Goal: Information Seeking & Learning: Find specific fact

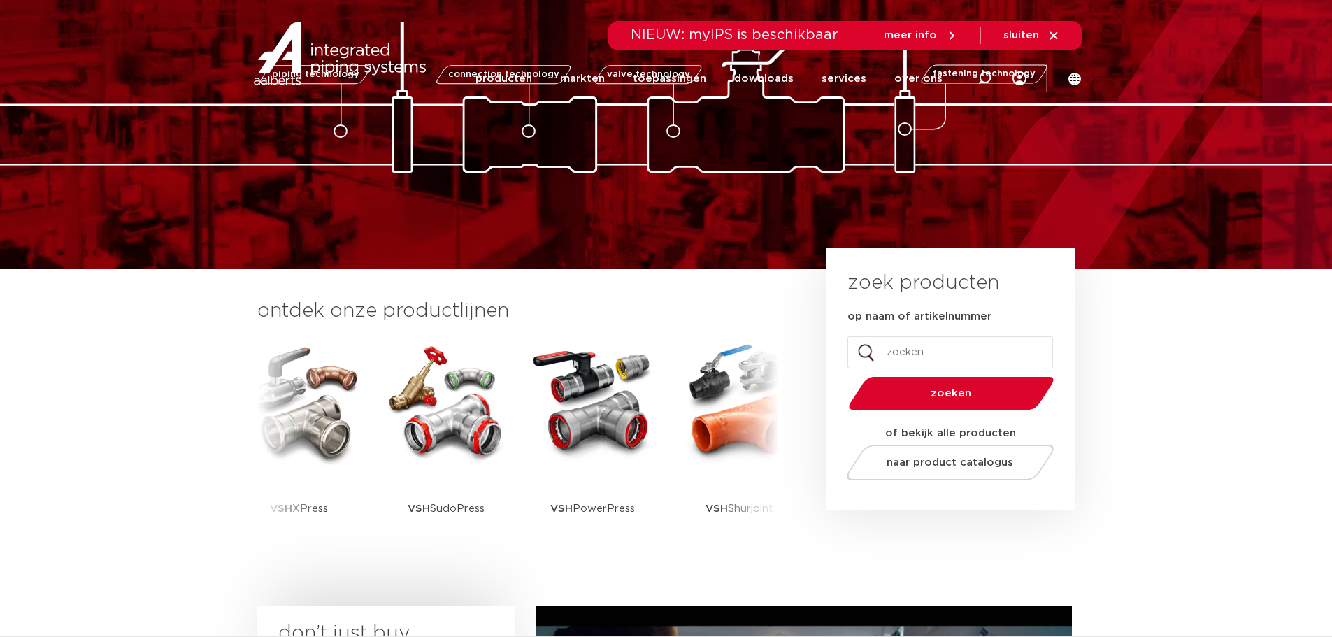
scroll to position [140, 0]
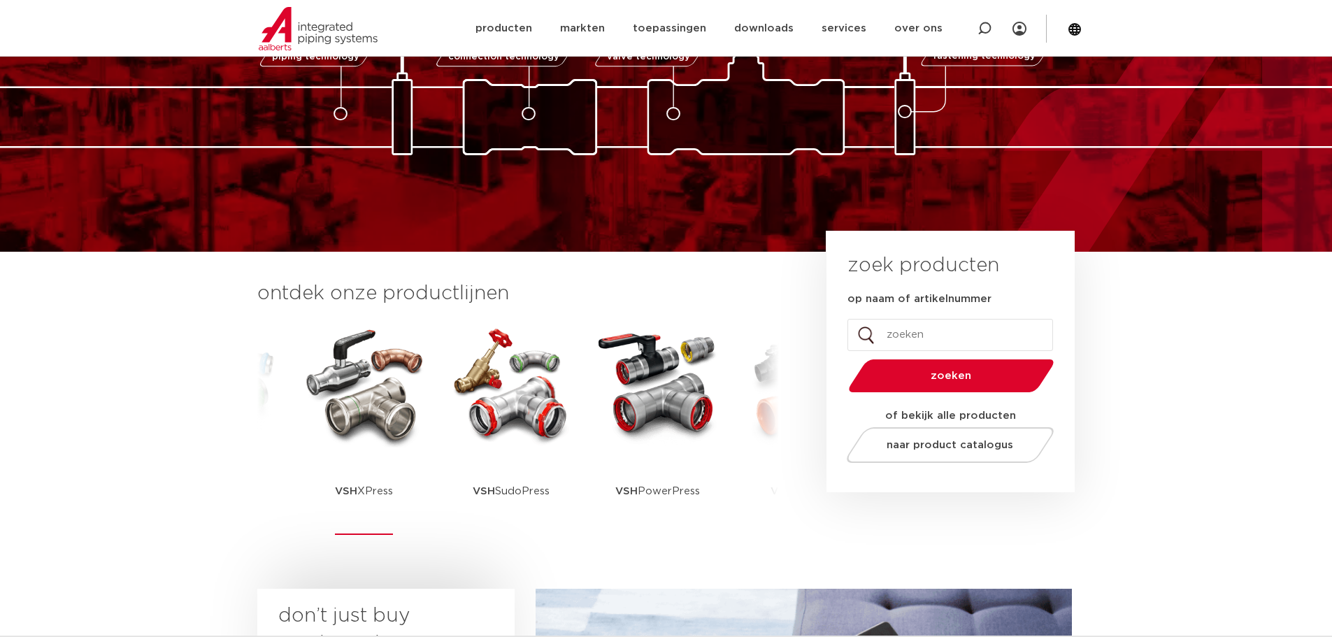
click at [348, 422] on img at bounding box center [364, 385] width 126 height 126
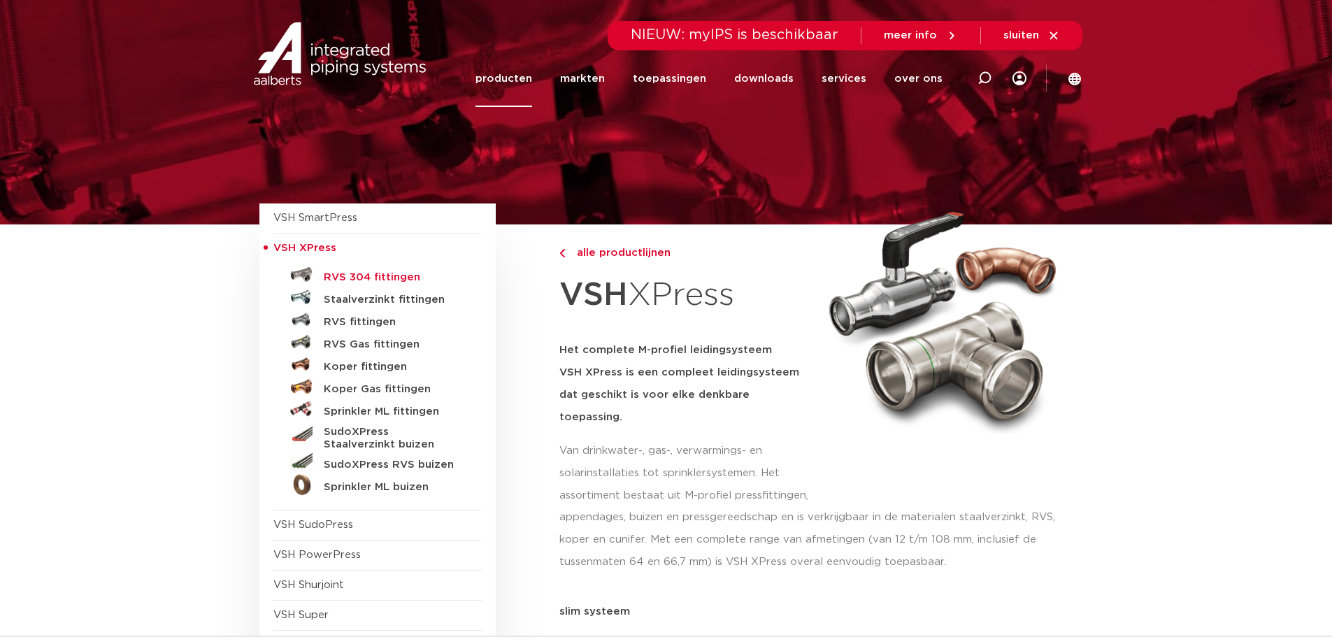
click at [370, 277] on h5 "RVS 304 fittingen" at bounding box center [393, 277] width 138 height 13
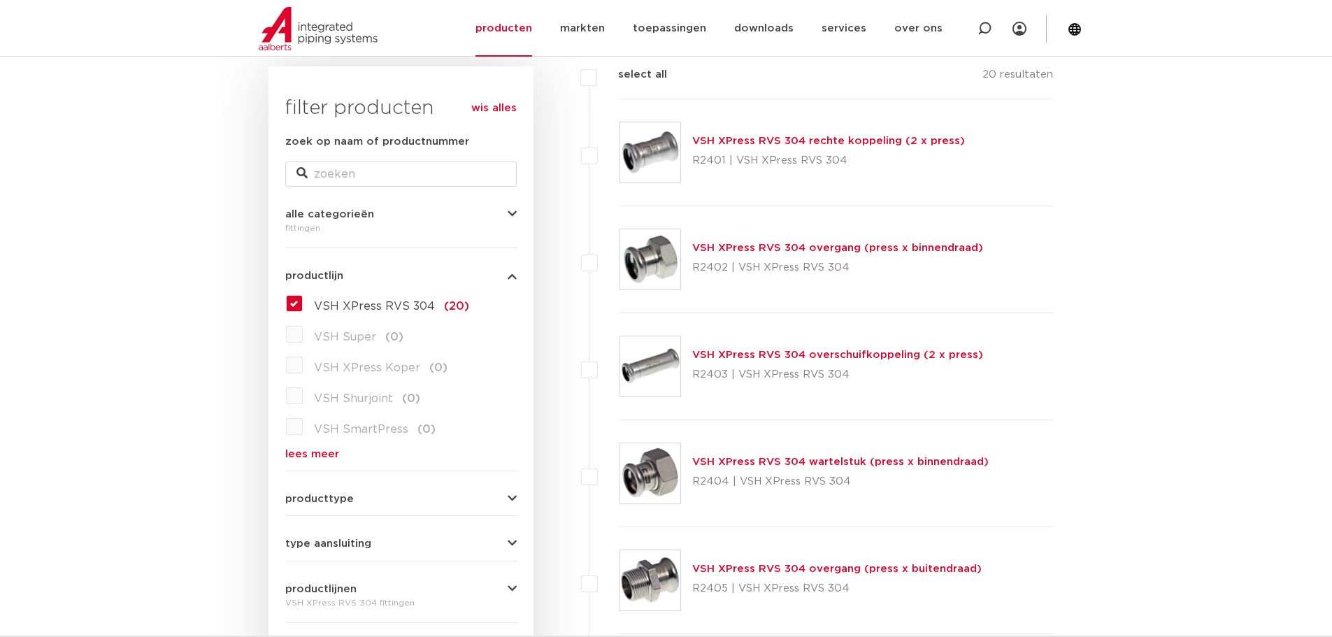
scroll to position [210, 0]
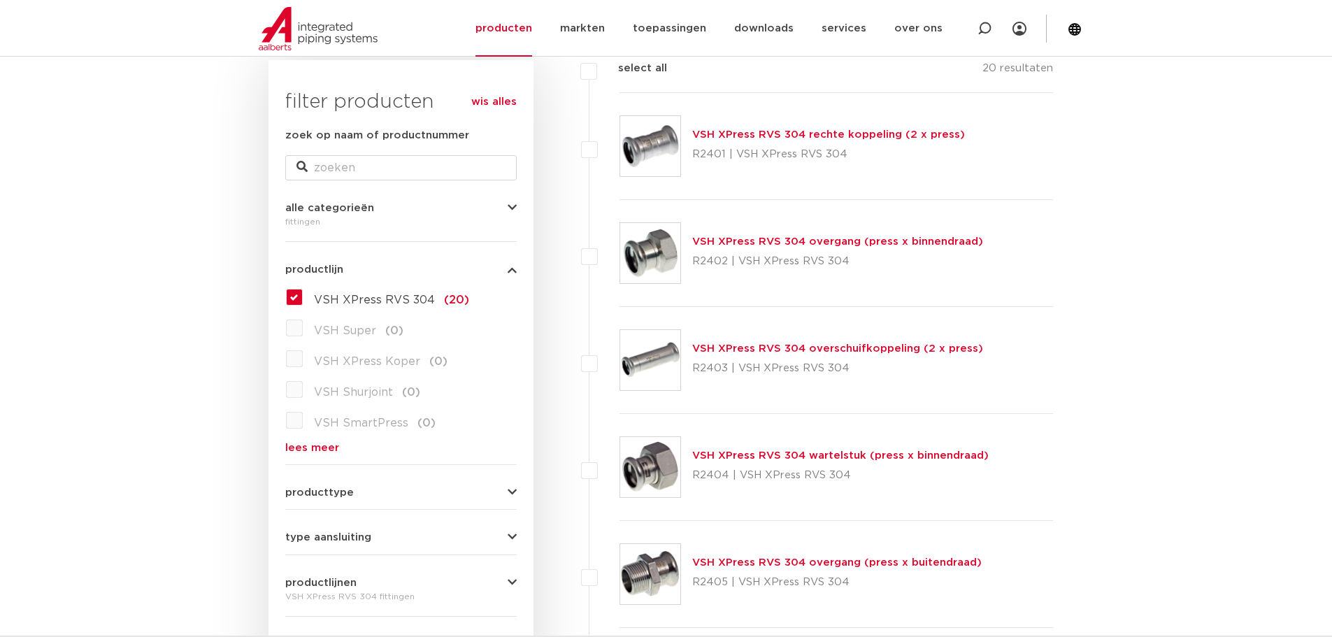
click at [303, 300] on label "VSH XPress RVS 304 (20)" at bounding box center [386, 297] width 166 height 22
click at [0, 0] on input "VSH XPress RVS 304 (20)" at bounding box center [0, 0] width 0 height 0
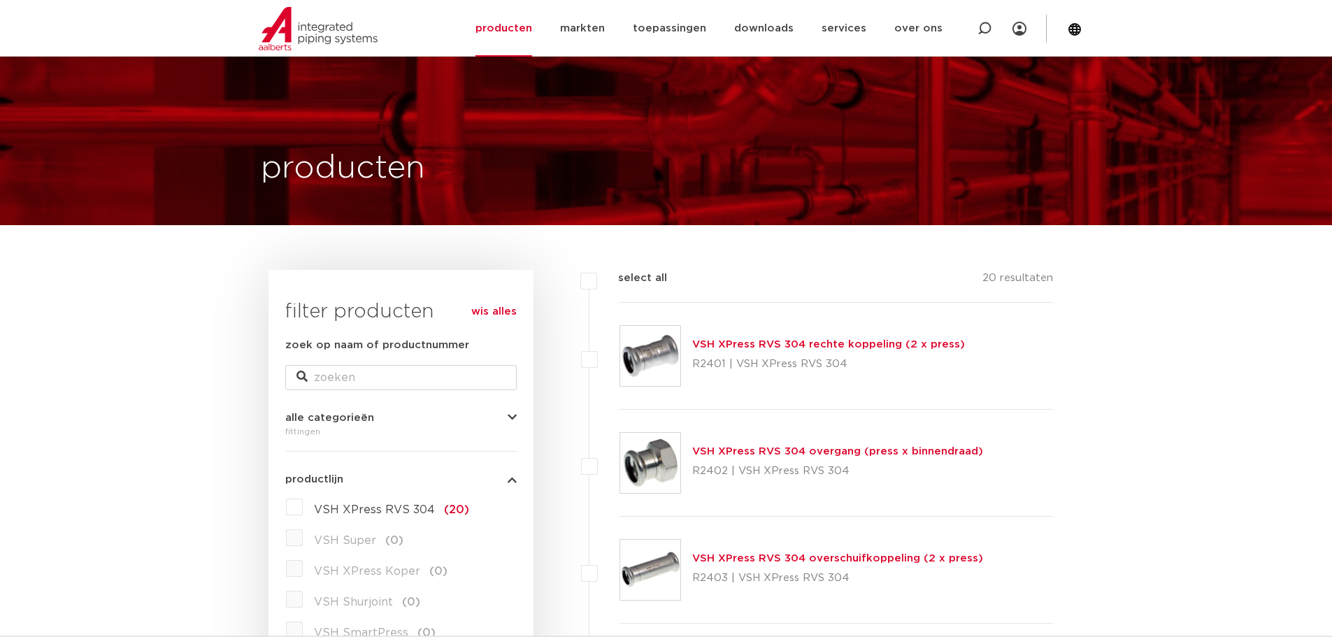
scroll to position [348, 0]
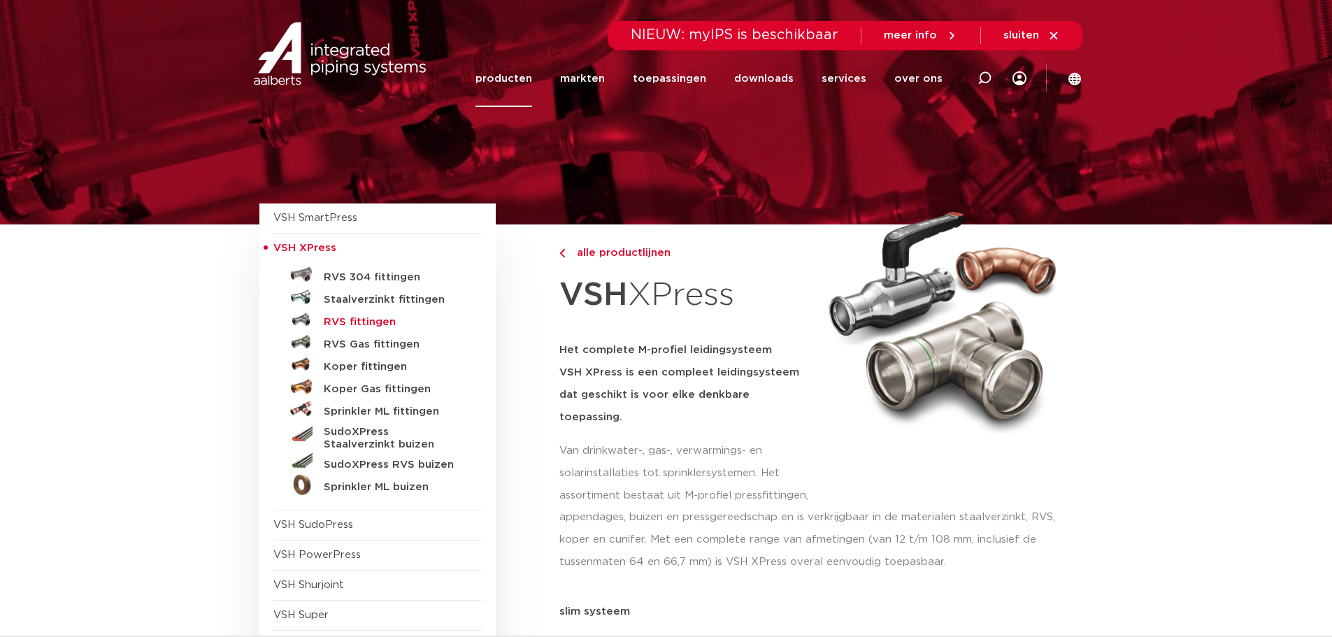
click at [382, 323] on h5 "RVS fittingen" at bounding box center [393, 322] width 138 height 13
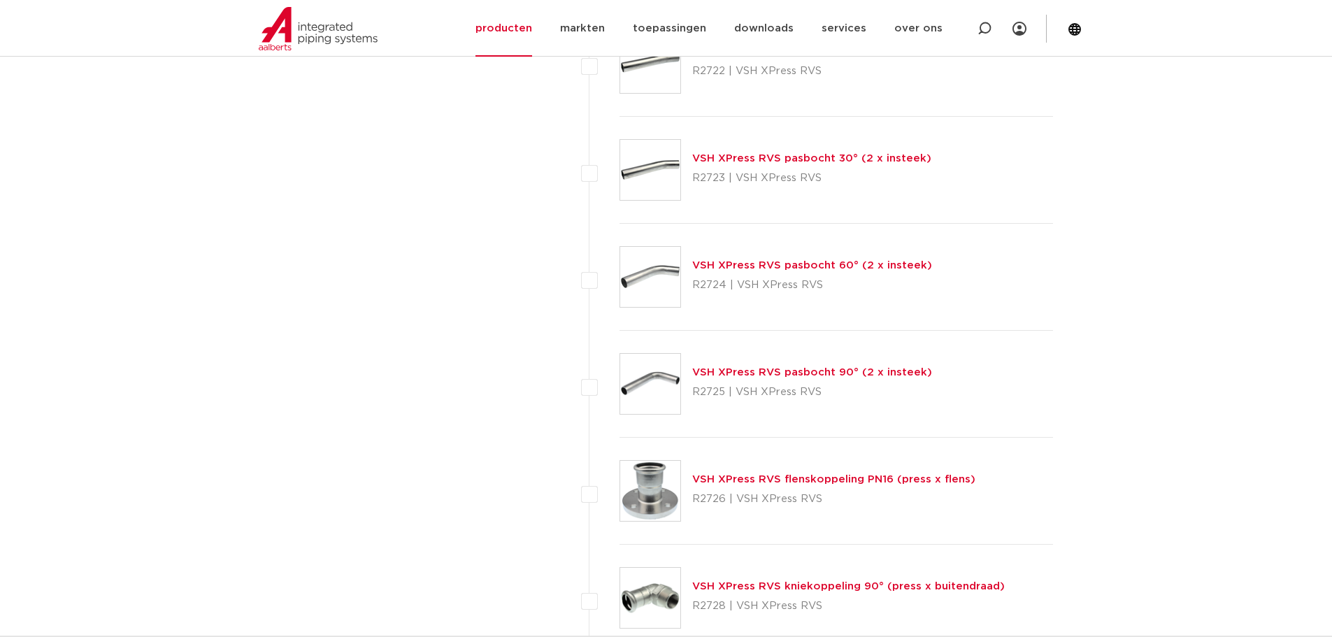
scroll to position [1817, 0]
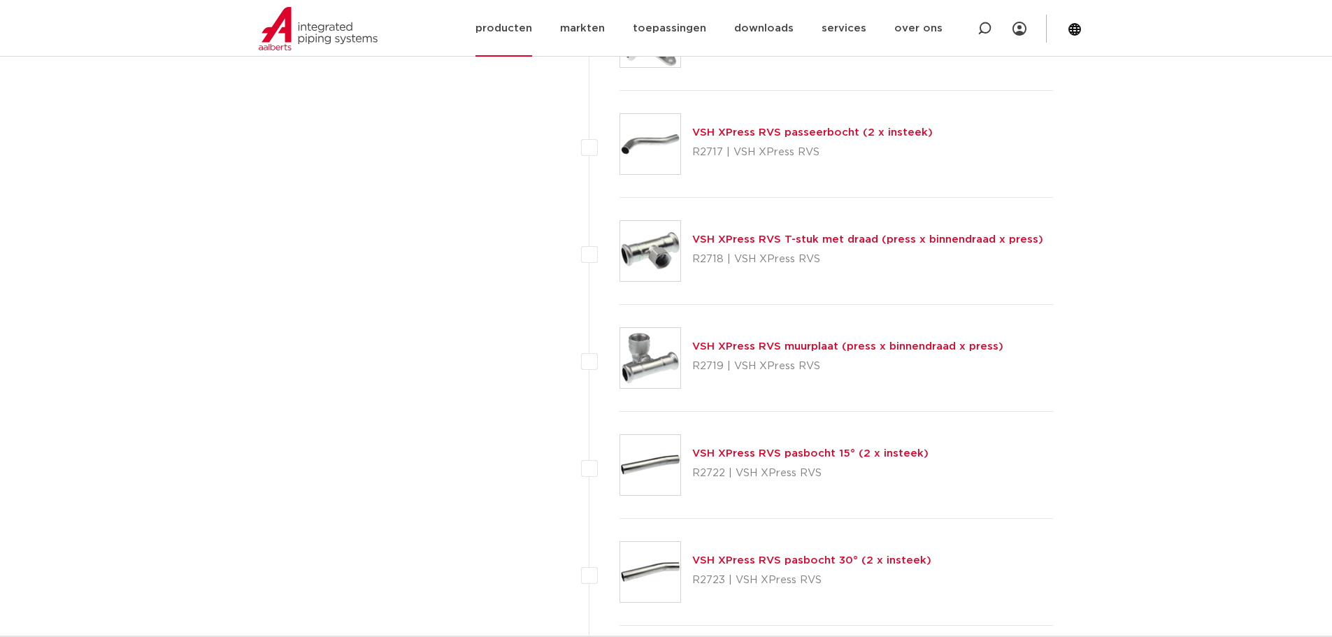
click at [532, 31] on link "producten" at bounding box center [503, 28] width 57 height 57
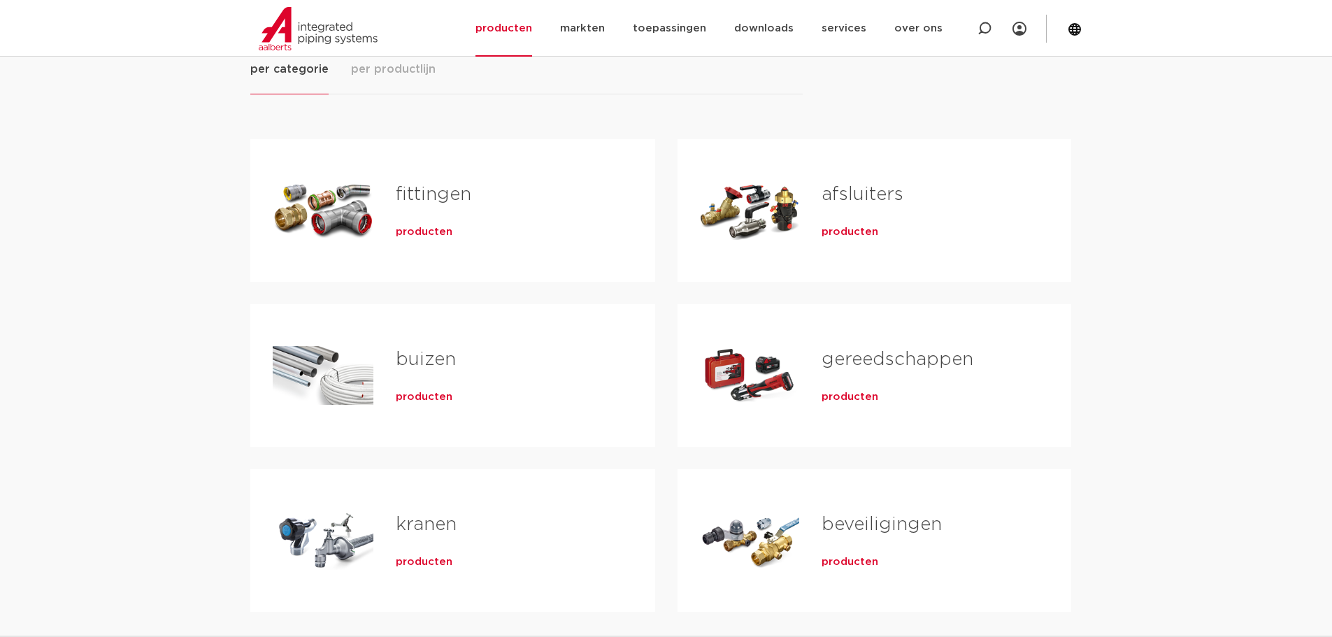
click at [784, 206] on div "Tabs. Open items met enter of spatie, sluit af met escape en navigeer met de pi…" at bounding box center [750, 211] width 100 height 98
click at [850, 234] on span "producten" at bounding box center [850, 232] width 57 height 14
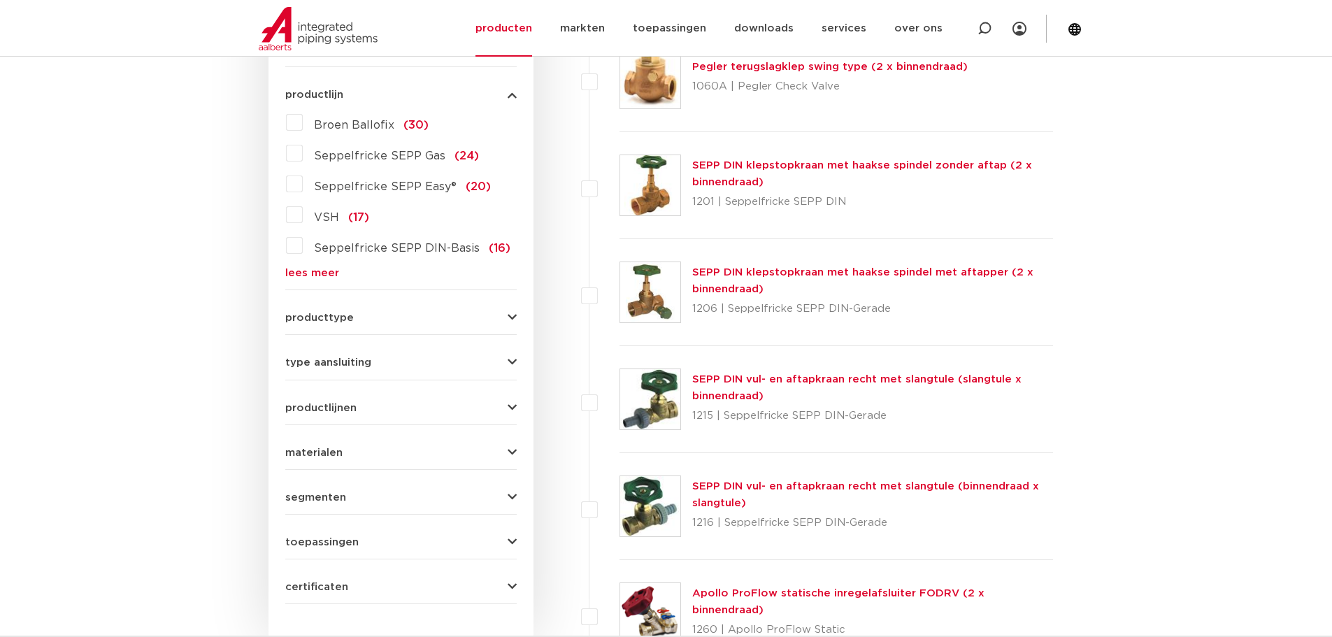
scroll to position [418, 0]
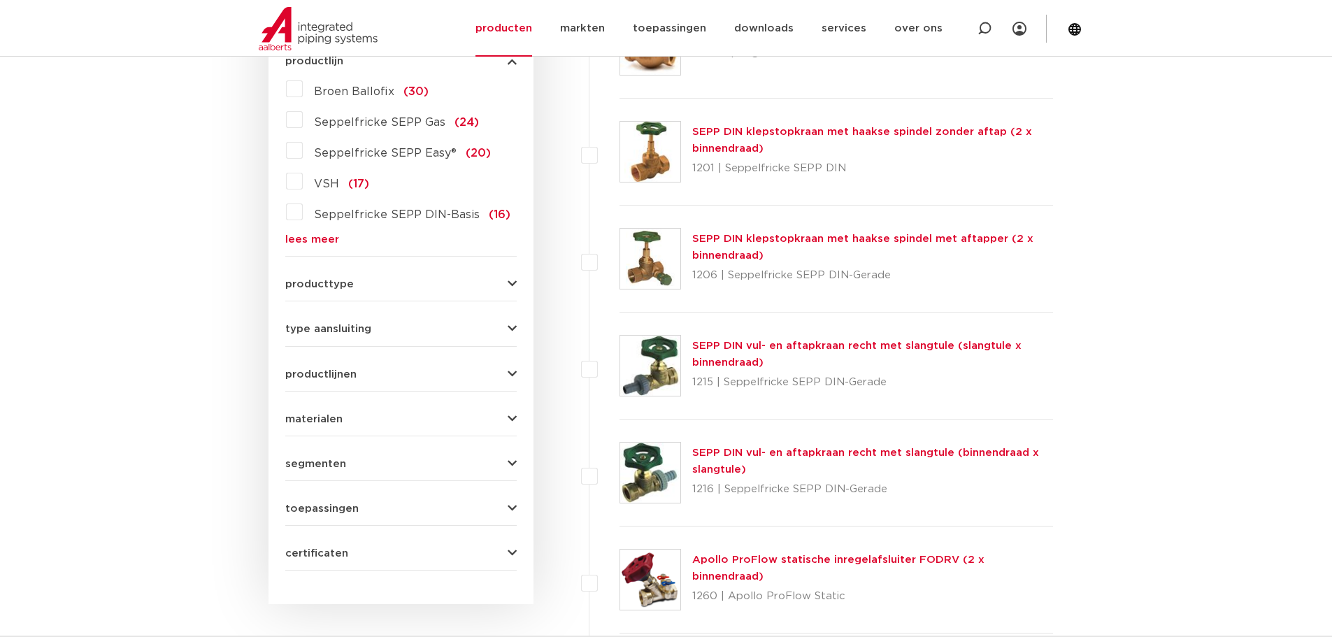
click at [359, 292] on form "zoek op naam of productnummer alle categorieën afsluiters fittingen afsluiters …" at bounding box center [400, 245] width 231 height 652
click at [356, 284] on button "producttype" at bounding box center [400, 284] width 231 height 10
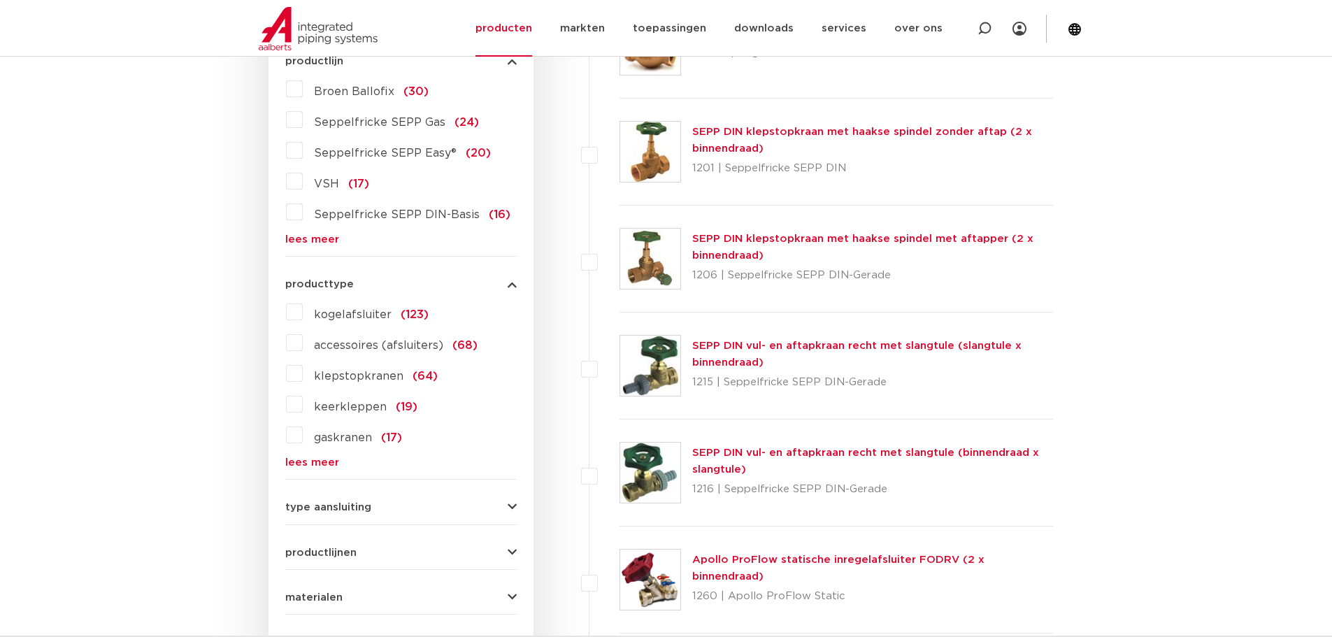
click at [356, 312] on span "kogelafsluiter" at bounding box center [353, 314] width 78 height 11
click at [0, 0] on input "kogelafsluiter (123)" at bounding box center [0, 0] width 0 height 0
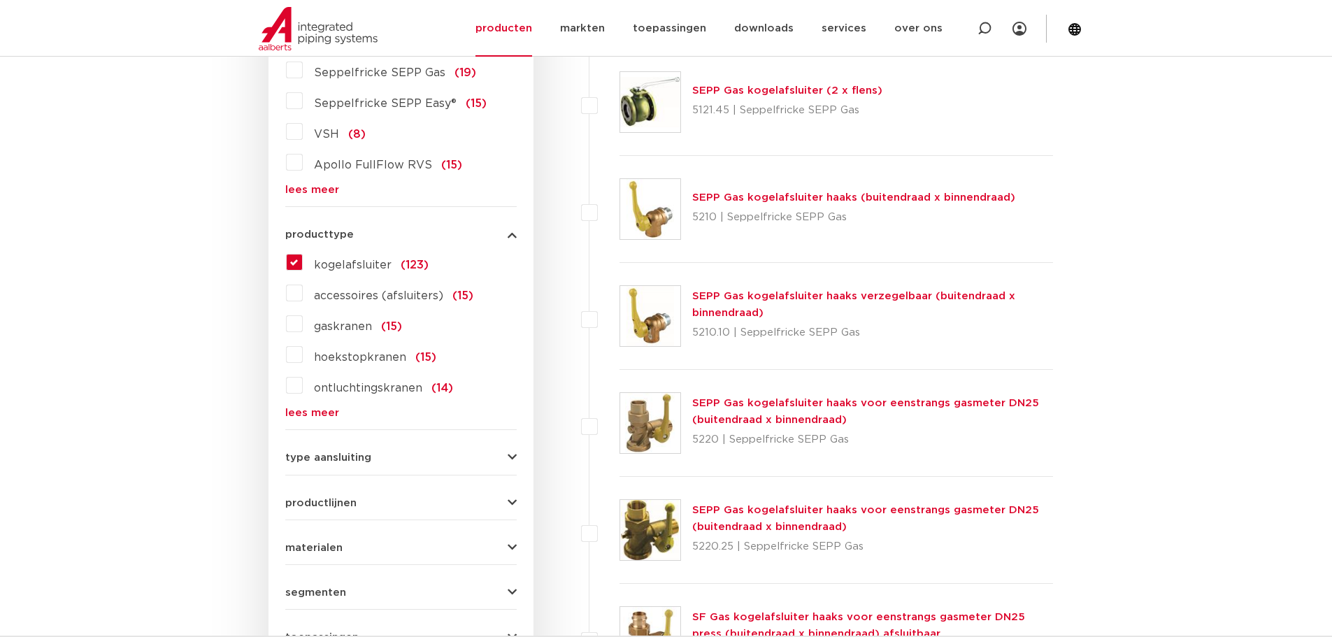
scroll to position [558, 0]
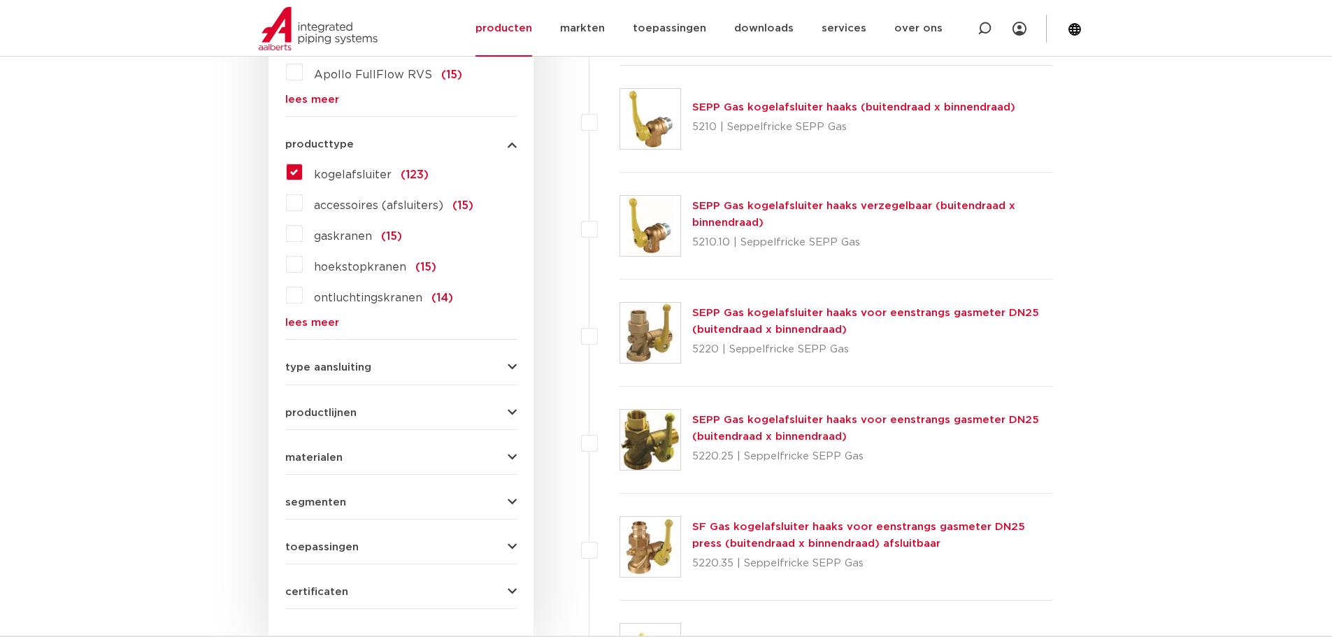
click at [359, 366] on span "type aansluiting" at bounding box center [328, 367] width 86 height 10
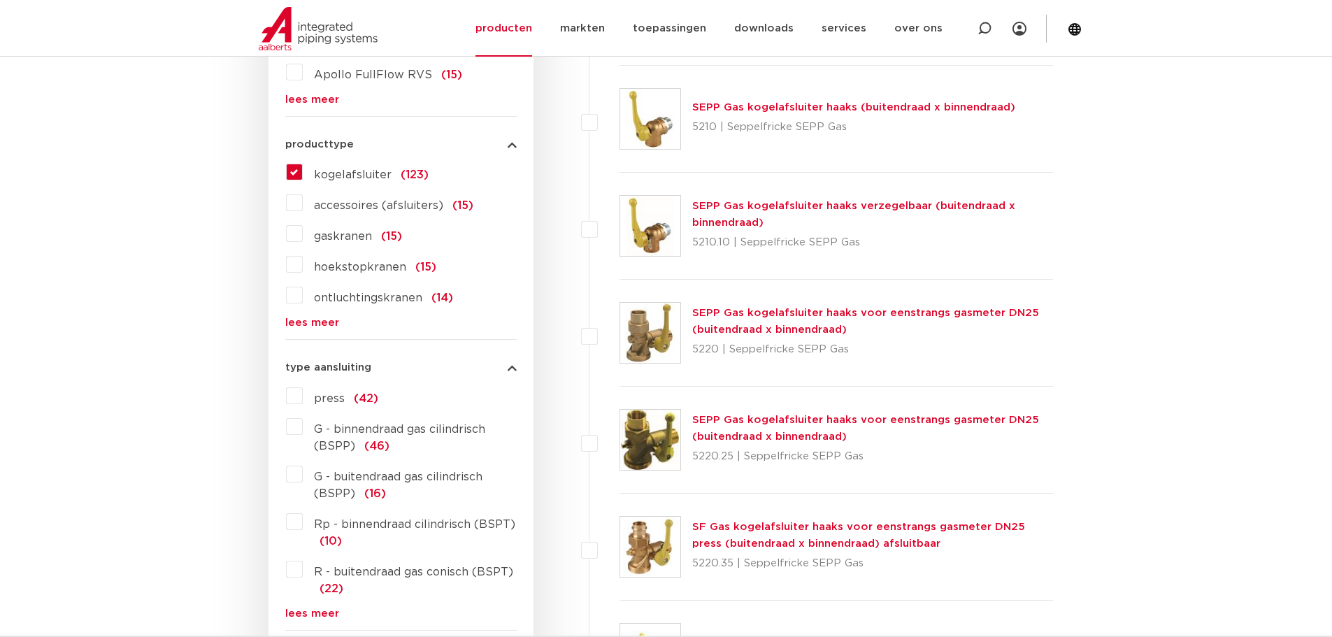
click at [359, 366] on span "type aansluiting" at bounding box center [328, 367] width 86 height 10
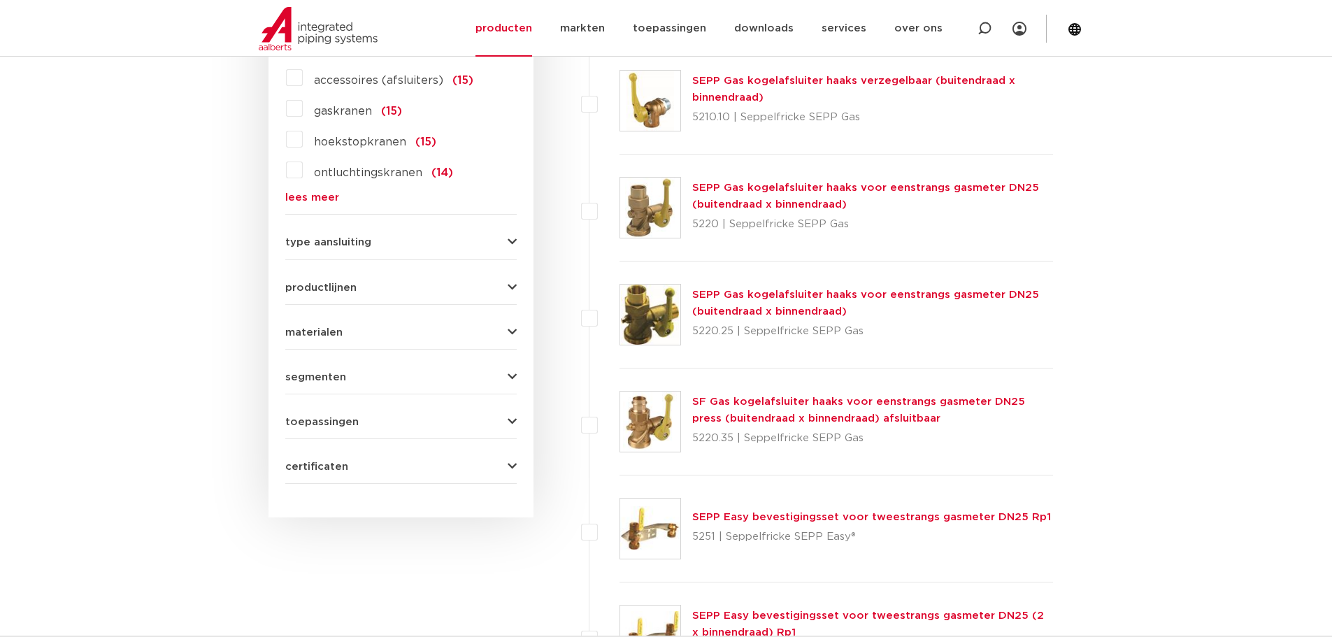
scroll to position [698, 0]
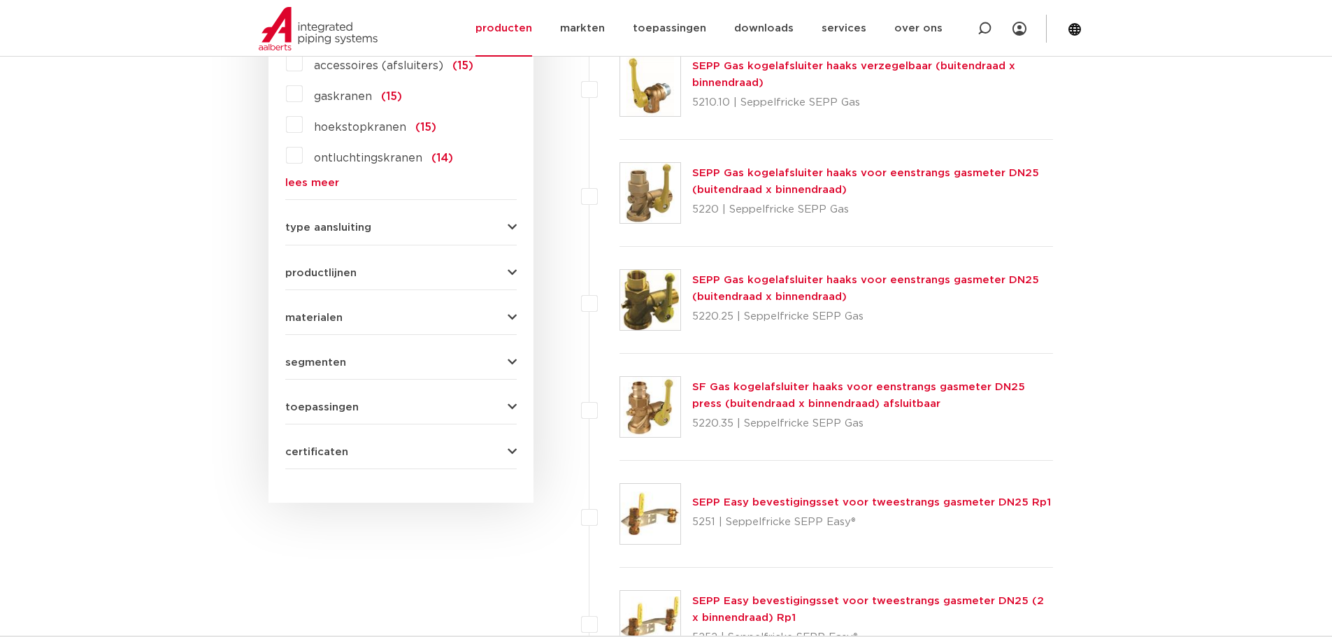
click at [341, 322] on button "materialen" at bounding box center [400, 318] width 231 height 10
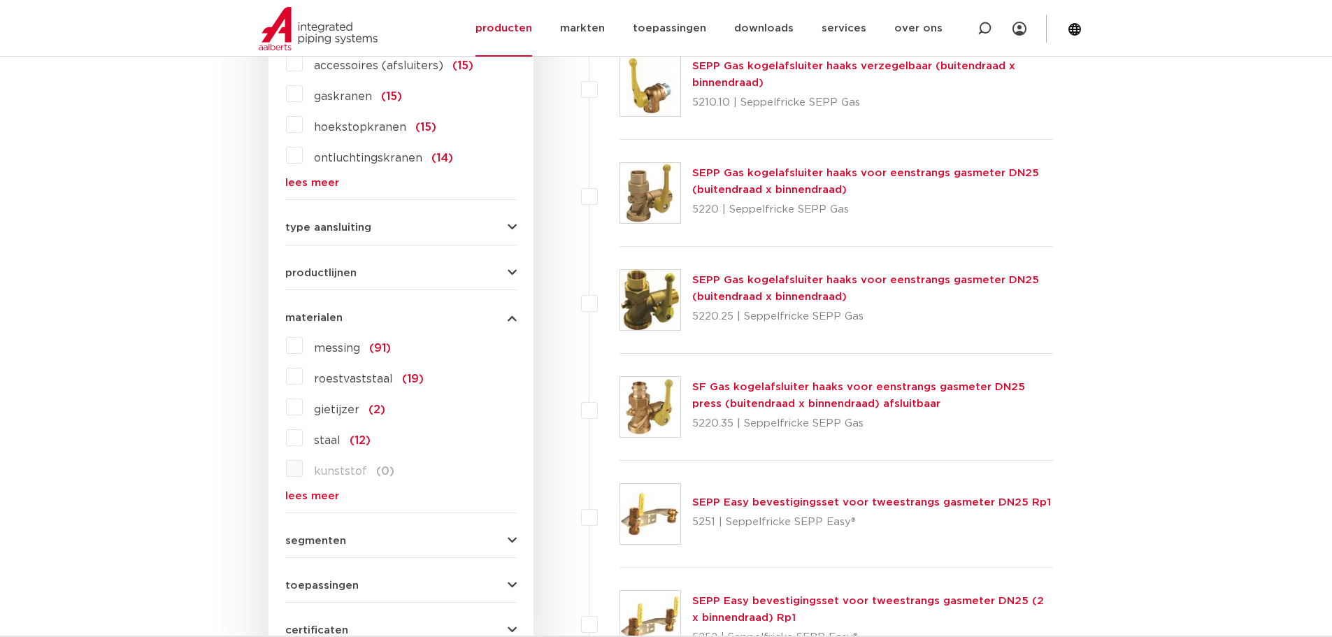
click at [350, 378] on span "roestvaststaal" at bounding box center [353, 378] width 79 height 11
click at [0, 0] on input "roestvaststaal (19)" at bounding box center [0, 0] width 0 height 0
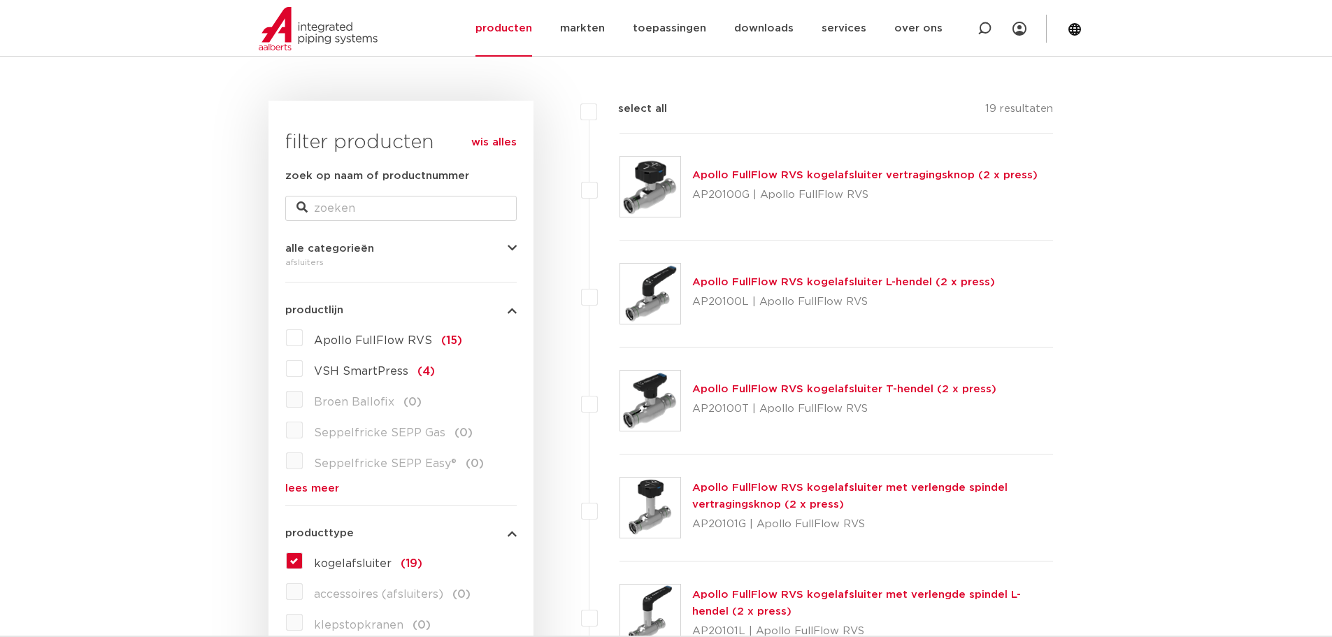
scroll to position [138, 0]
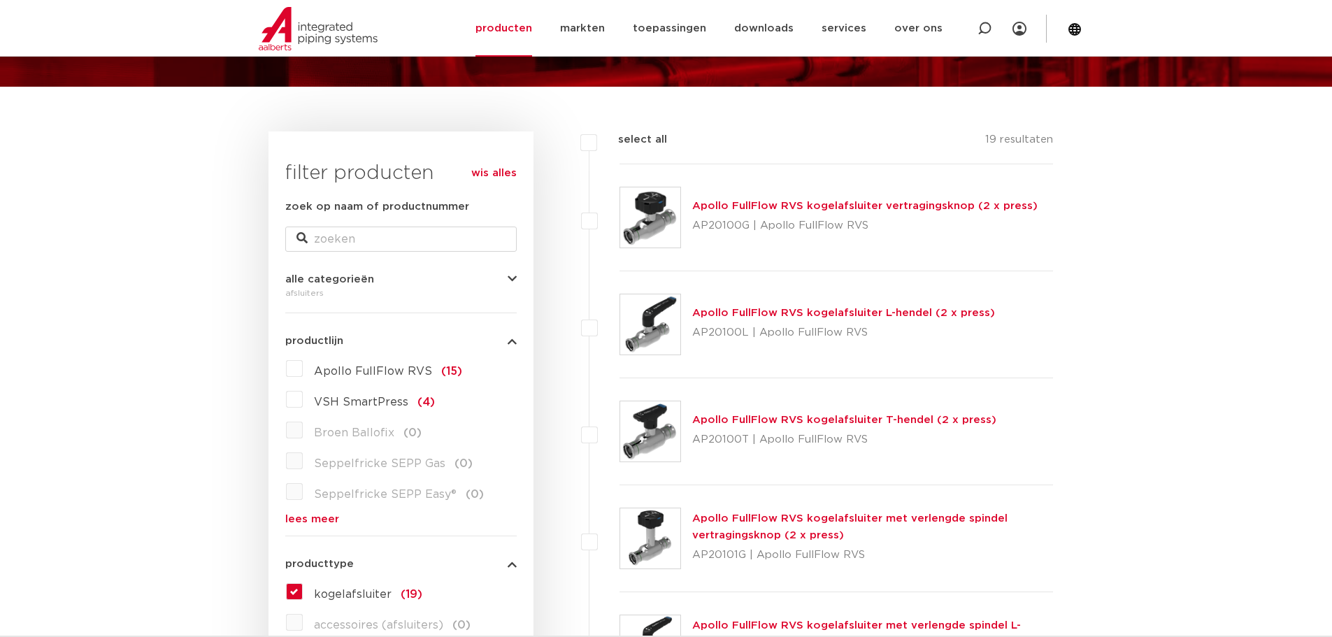
click at [892, 313] on link "Apollo FullFlow RVS kogelafsluiter L-hendel (2 x press)" at bounding box center [843, 313] width 303 height 10
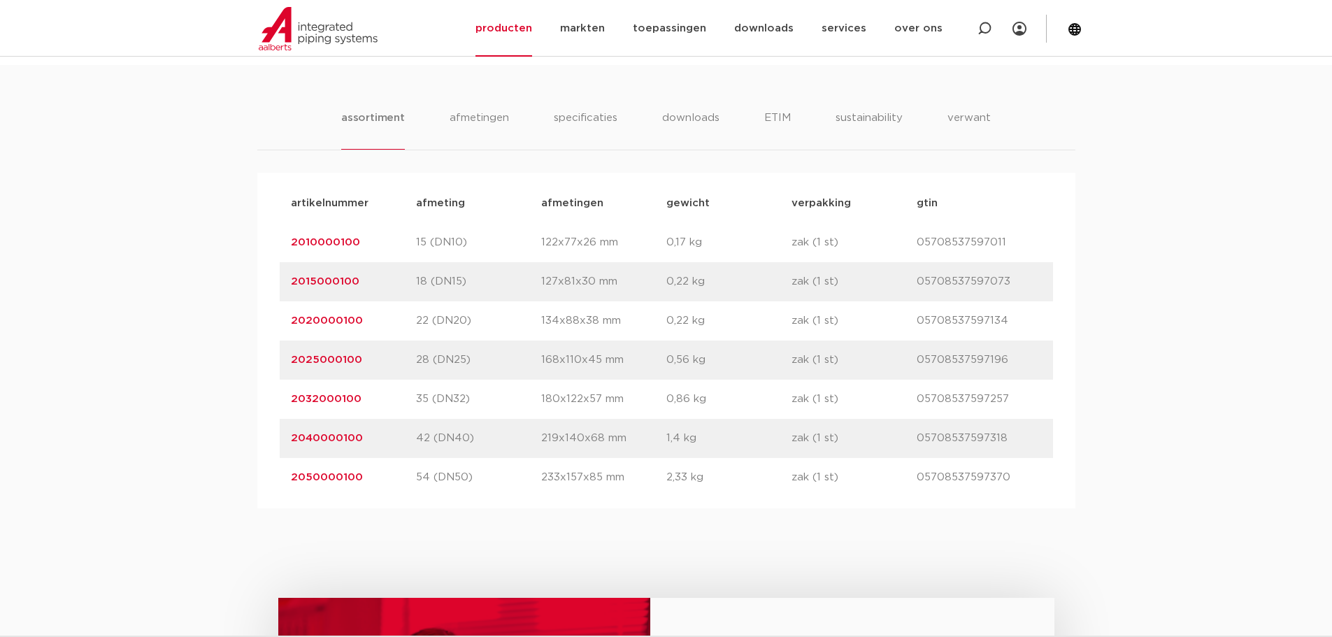
scroll to position [909, 0]
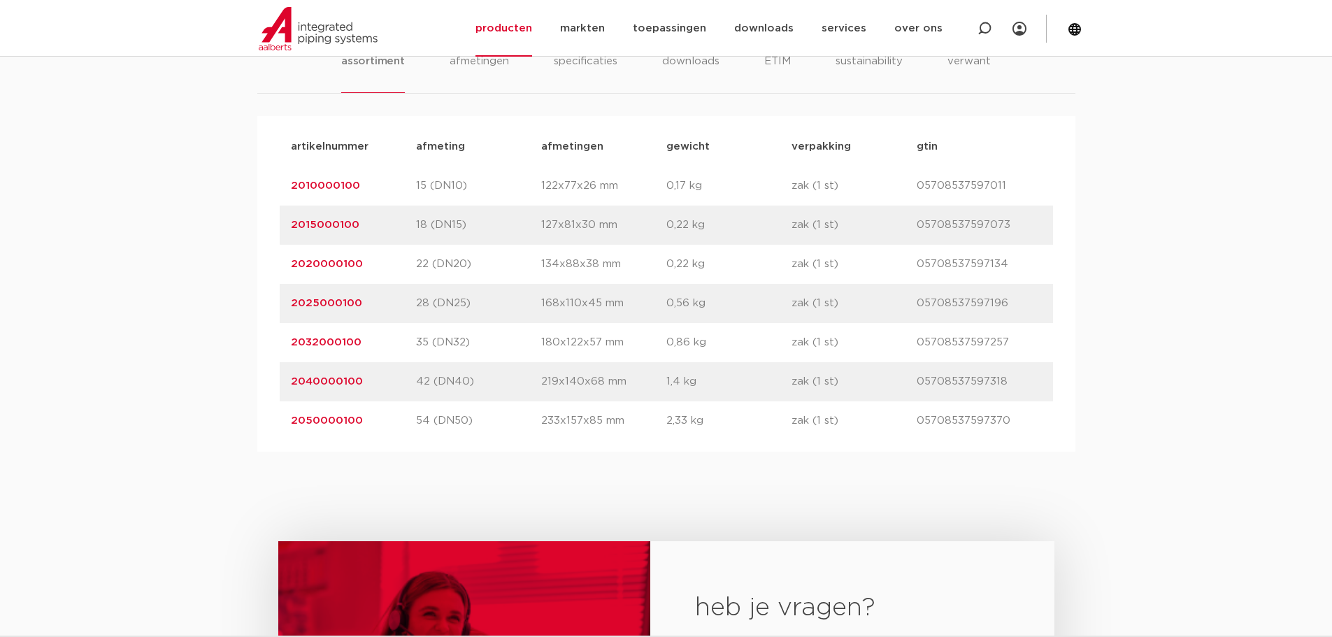
drag, startPoint x: 359, startPoint y: 344, endPoint x: 292, endPoint y: 344, distance: 66.4
click at [292, 344] on p "2032000100" at bounding box center [353, 342] width 125 height 17
copy link "2032000100"
click at [508, 31] on link "producten" at bounding box center [503, 28] width 57 height 57
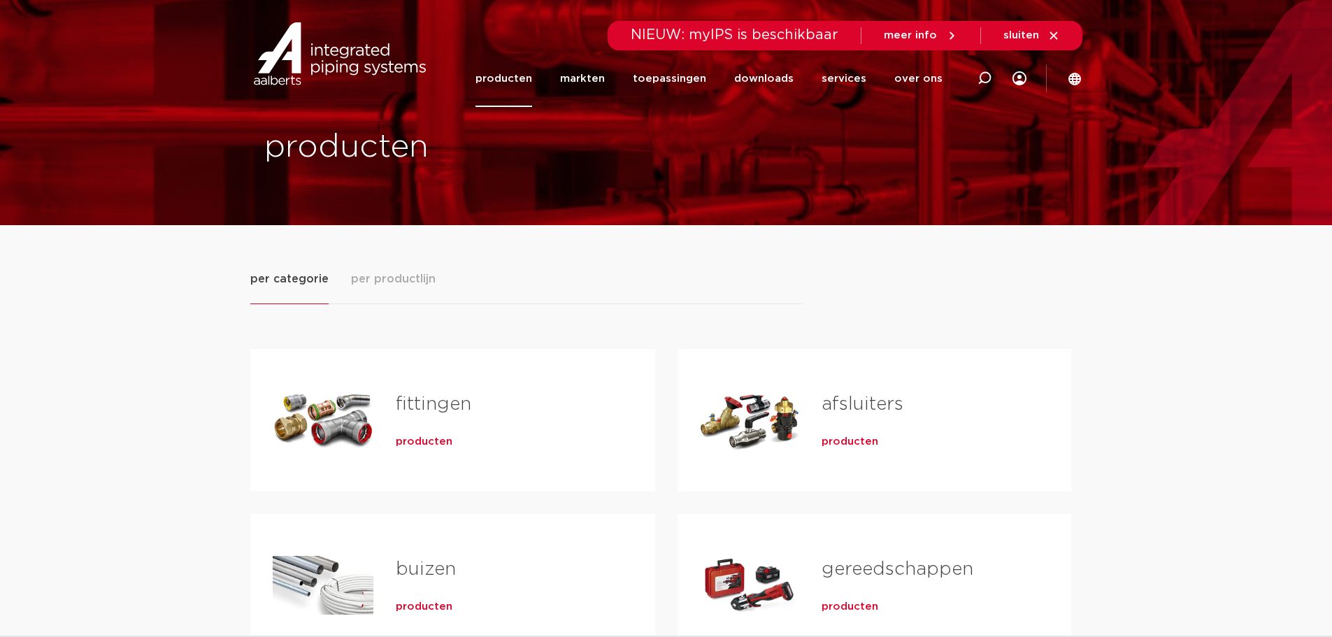
click at [443, 407] on link "fittingen" at bounding box center [434, 404] width 76 height 18
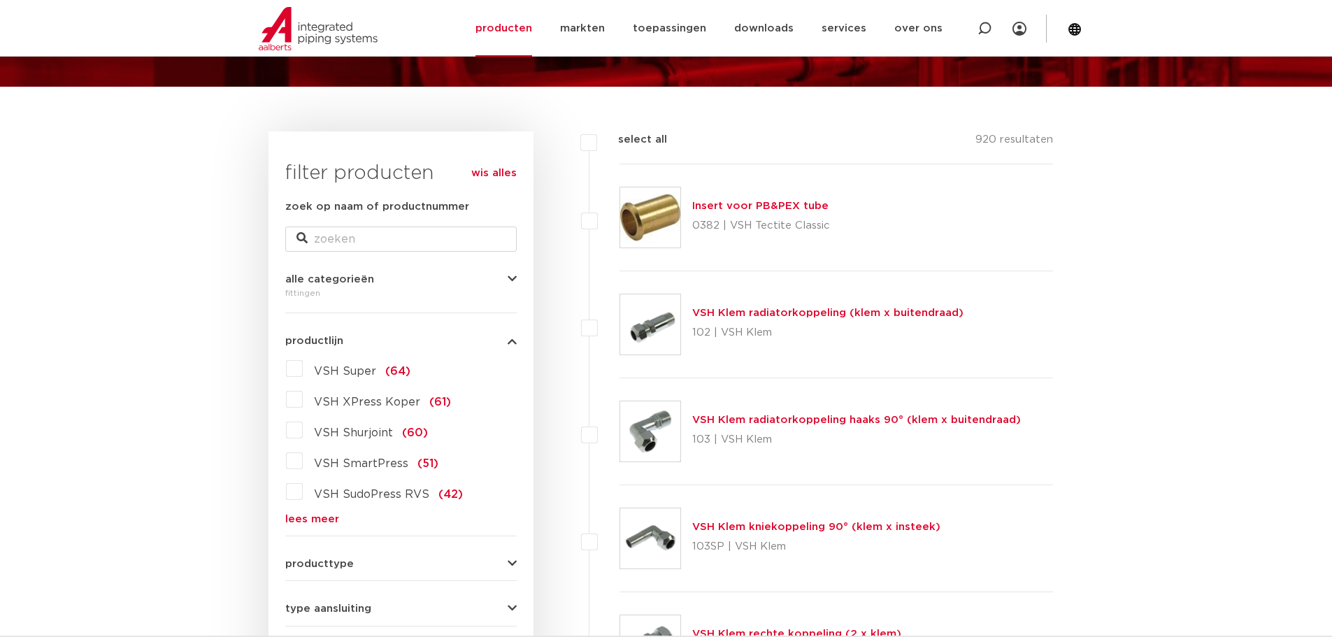
click at [320, 520] on link "lees meer" at bounding box center [400, 519] width 231 height 10
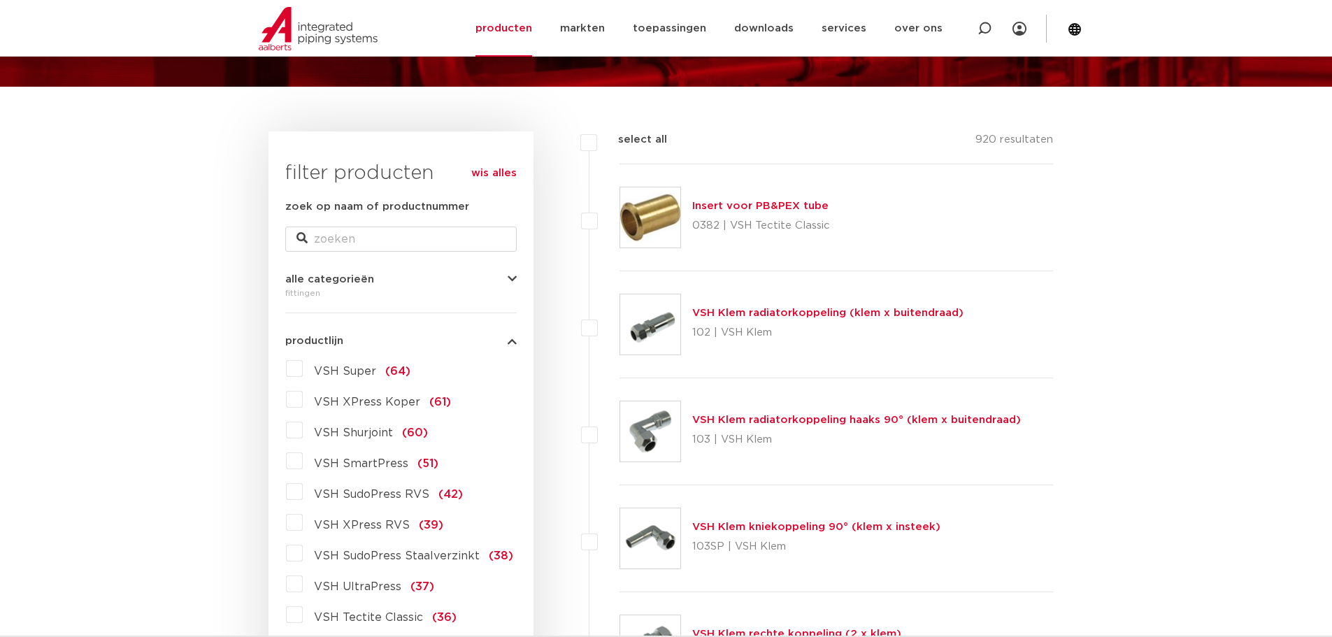
click at [303, 521] on label "VSH XPress RVS (39)" at bounding box center [373, 522] width 141 height 22
click at [0, 0] on input "VSH XPress RVS (39)" at bounding box center [0, 0] width 0 height 0
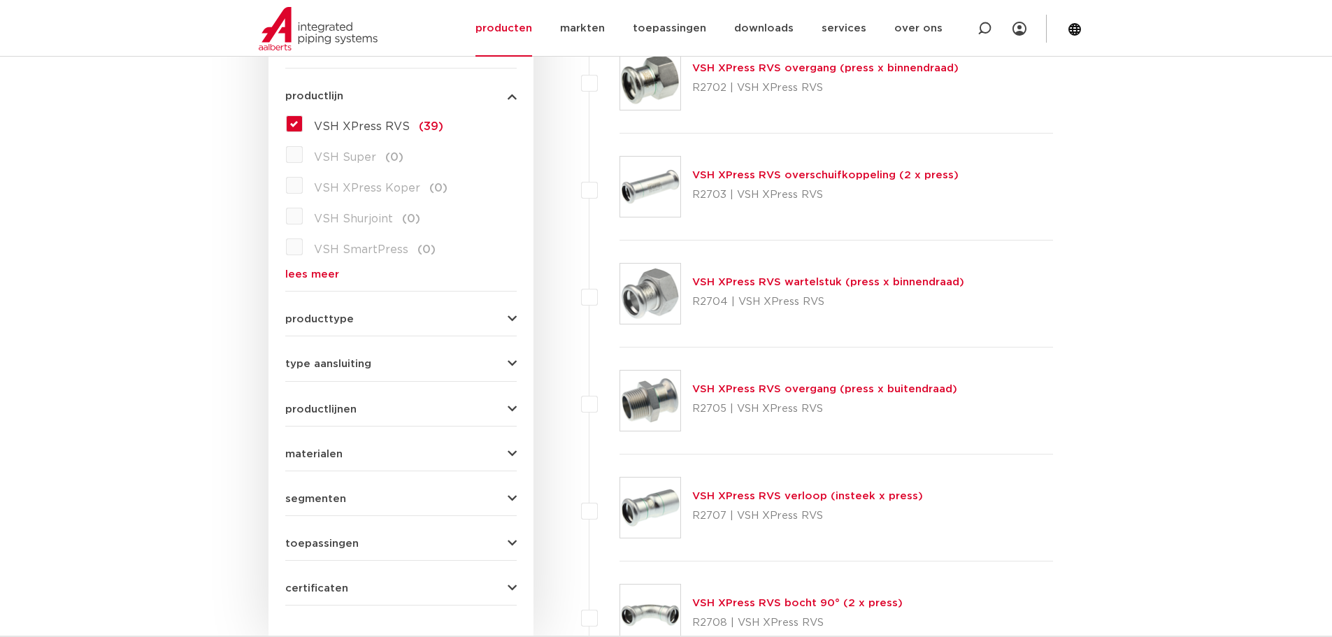
scroll to position [348, 0]
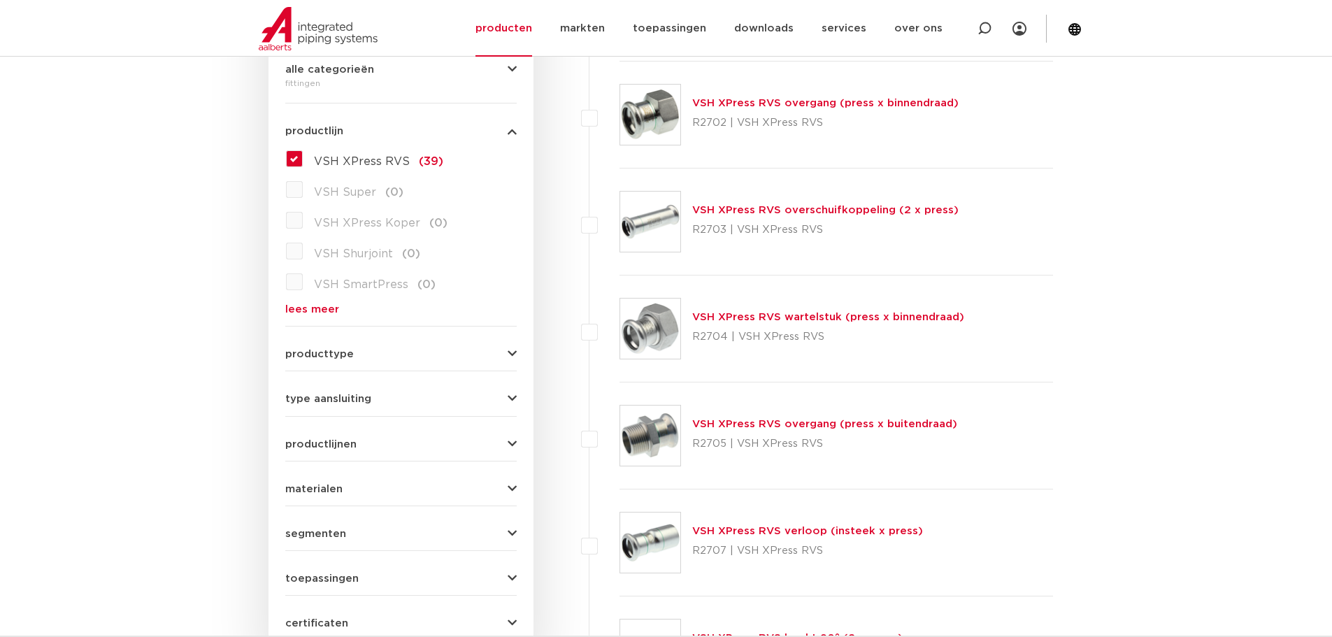
click at [804, 419] on link "VSH XPress RVS overgang (press x buitendraad)" at bounding box center [824, 424] width 265 height 10
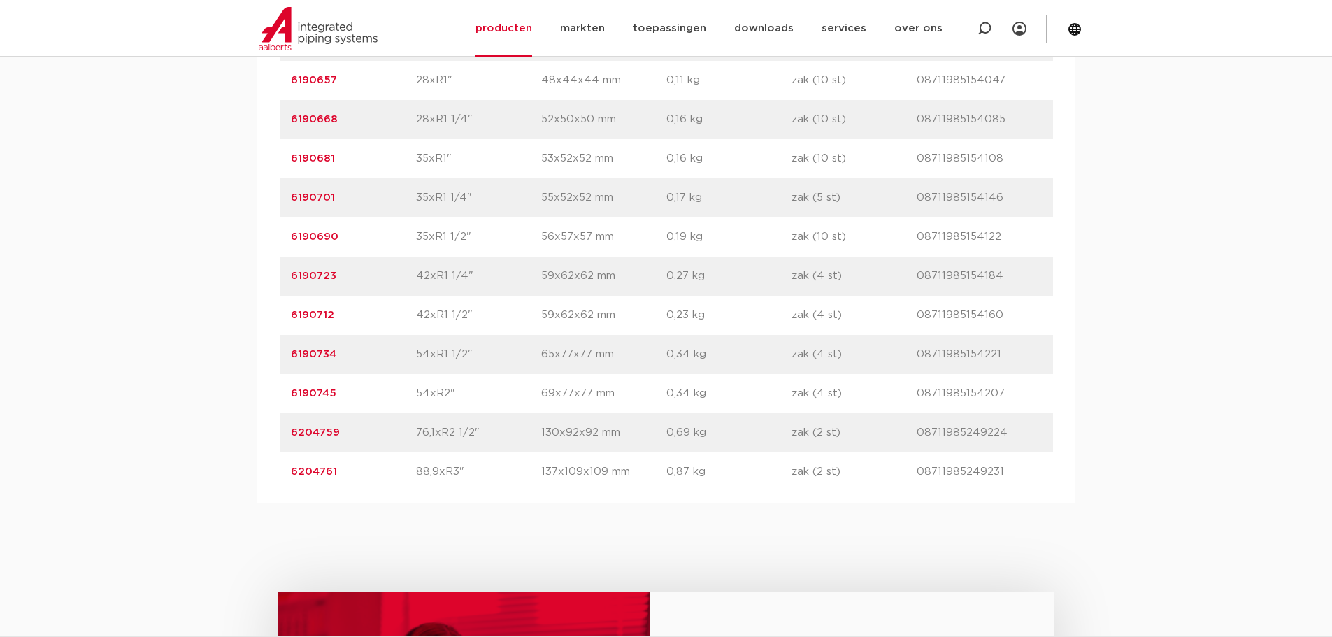
scroll to position [1337, 0]
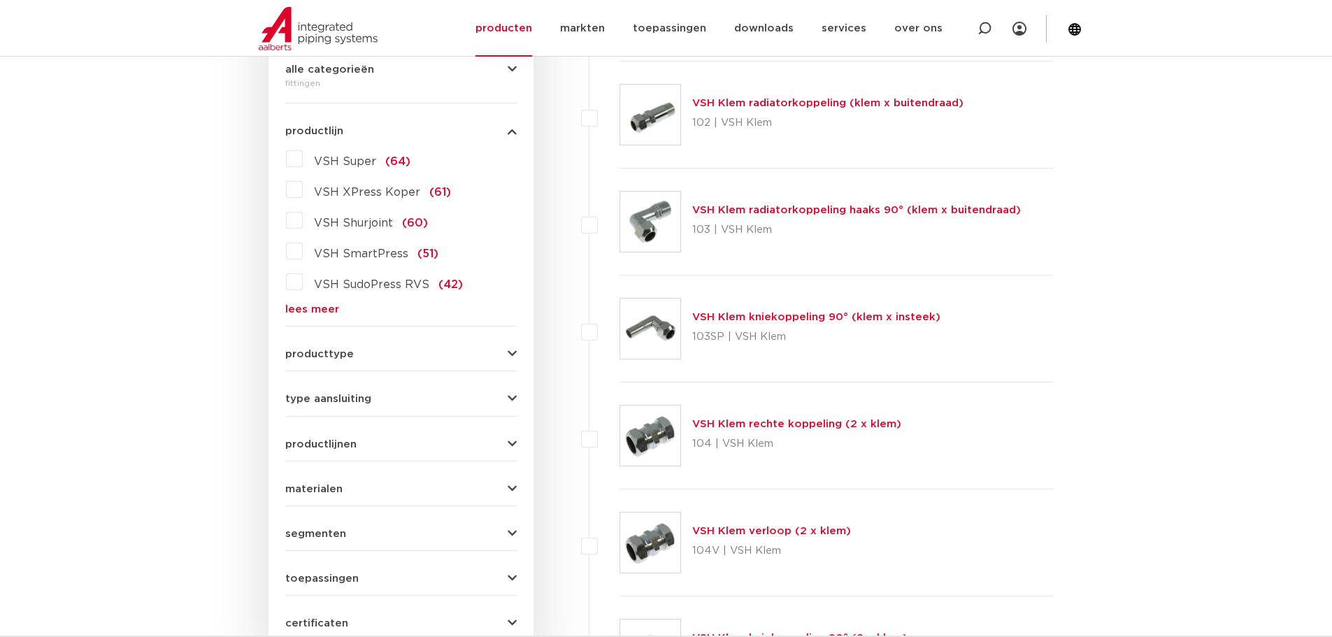
scroll to position [348, 0]
click at [301, 307] on link "lees meer" at bounding box center [400, 309] width 231 height 10
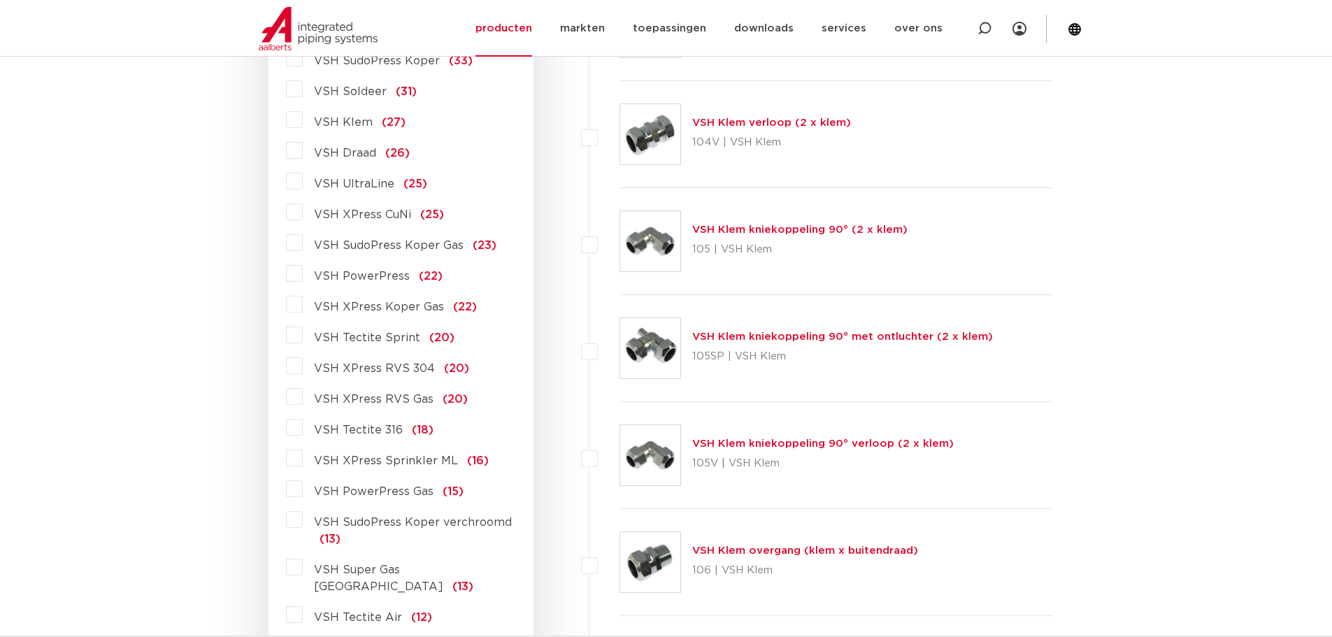
scroll to position [768, 0]
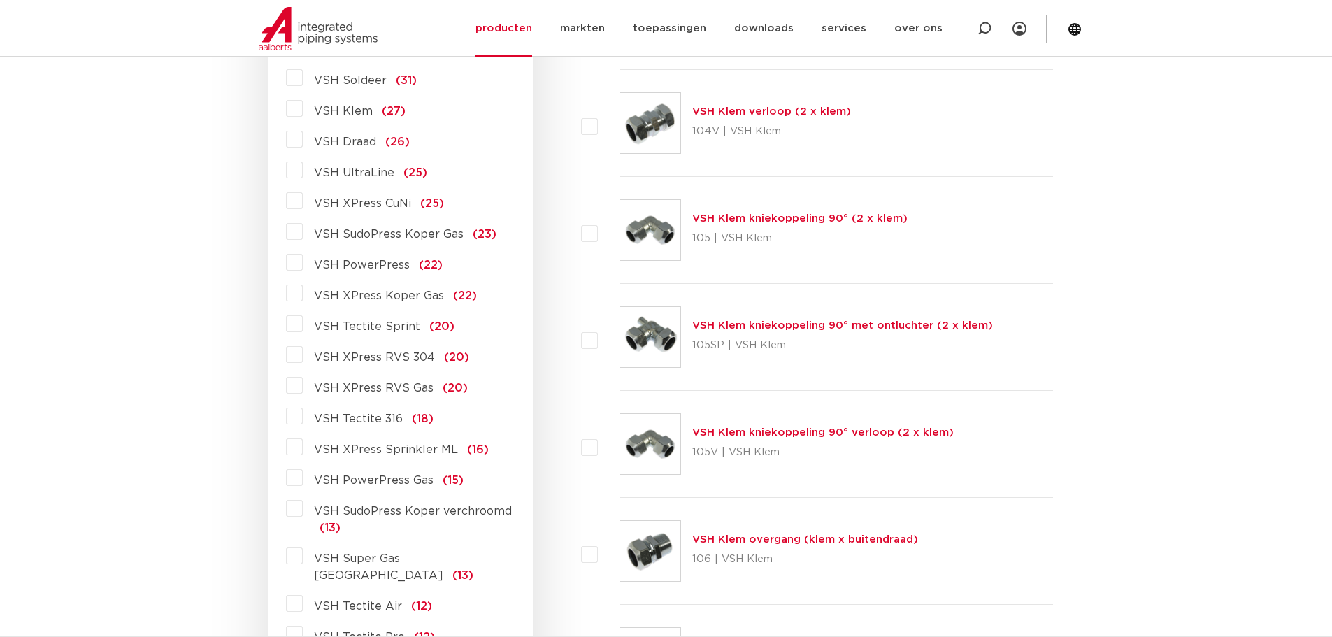
click at [303, 356] on label "VSH XPress RVS 304 (20)" at bounding box center [386, 354] width 166 height 22
click at [0, 0] on input "VSH XPress RVS 304 (20)" at bounding box center [0, 0] width 0 height 0
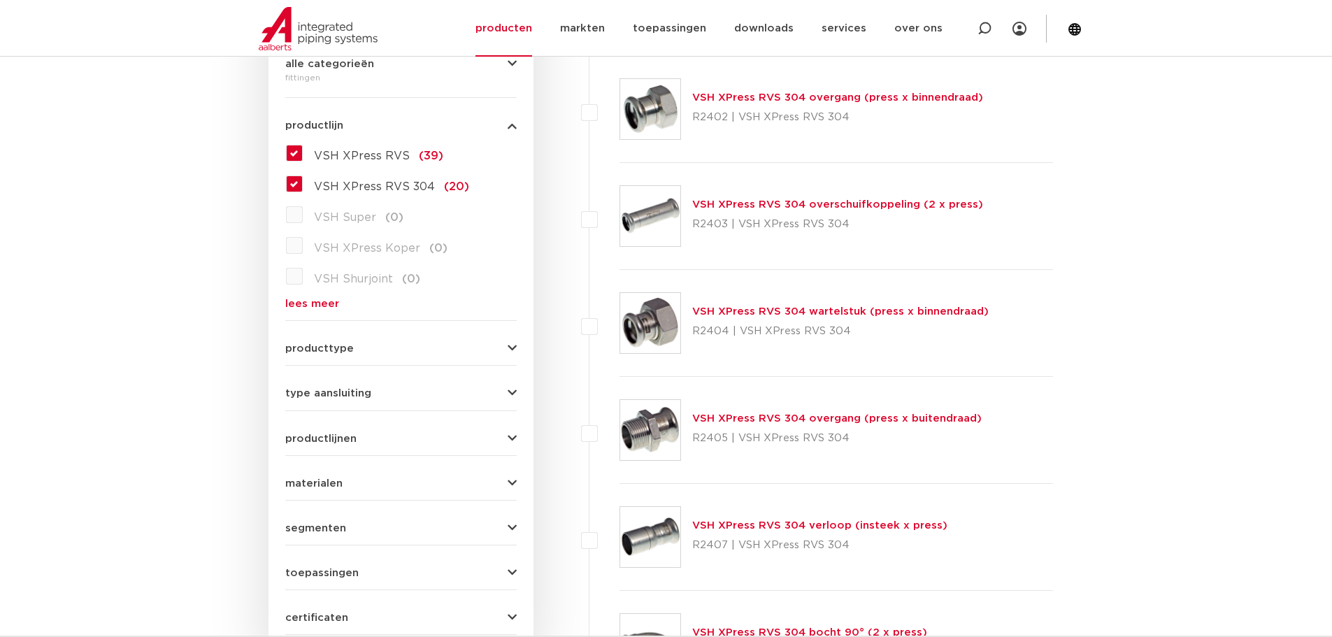
scroll to position [348, 0]
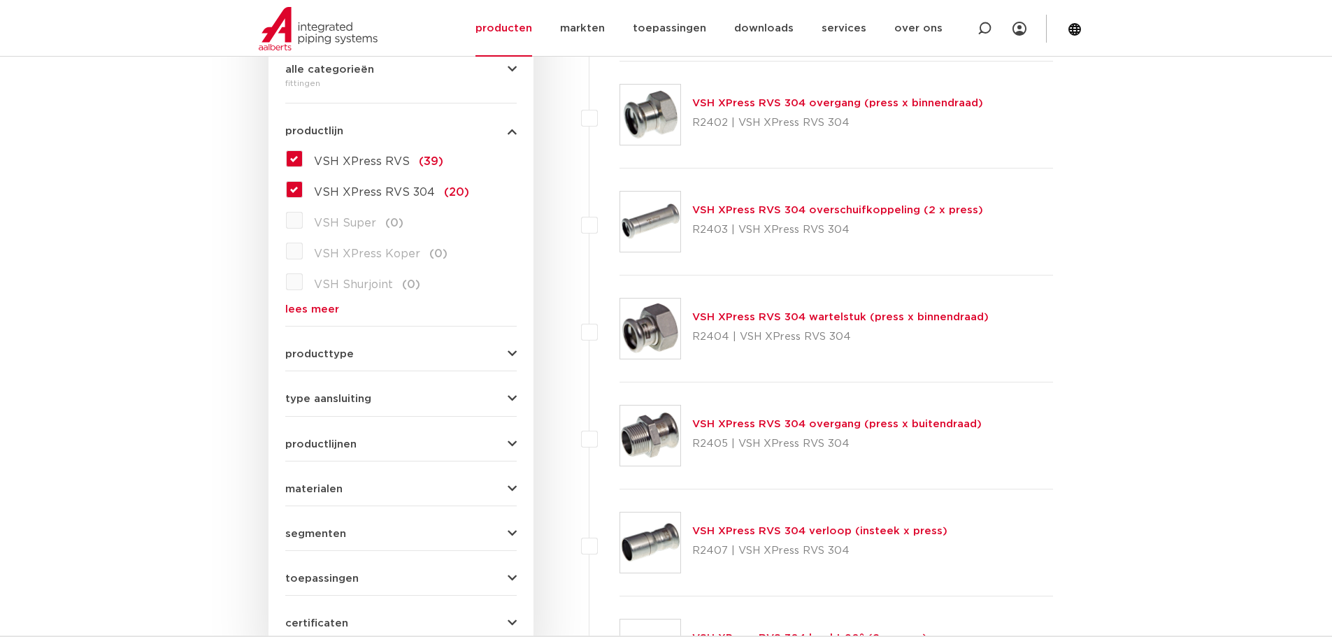
click at [910, 425] on link "VSH XPress RVS 304 overgang (press x buitendraad)" at bounding box center [836, 424] width 289 height 10
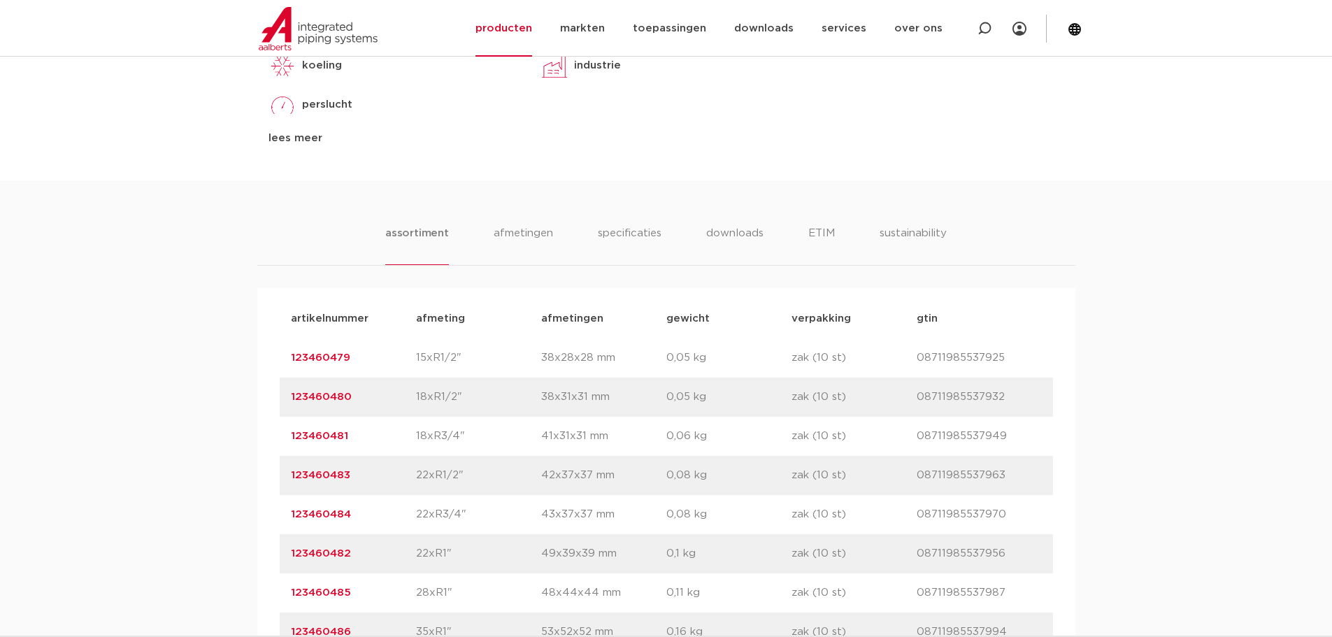
scroll to position [1189, 0]
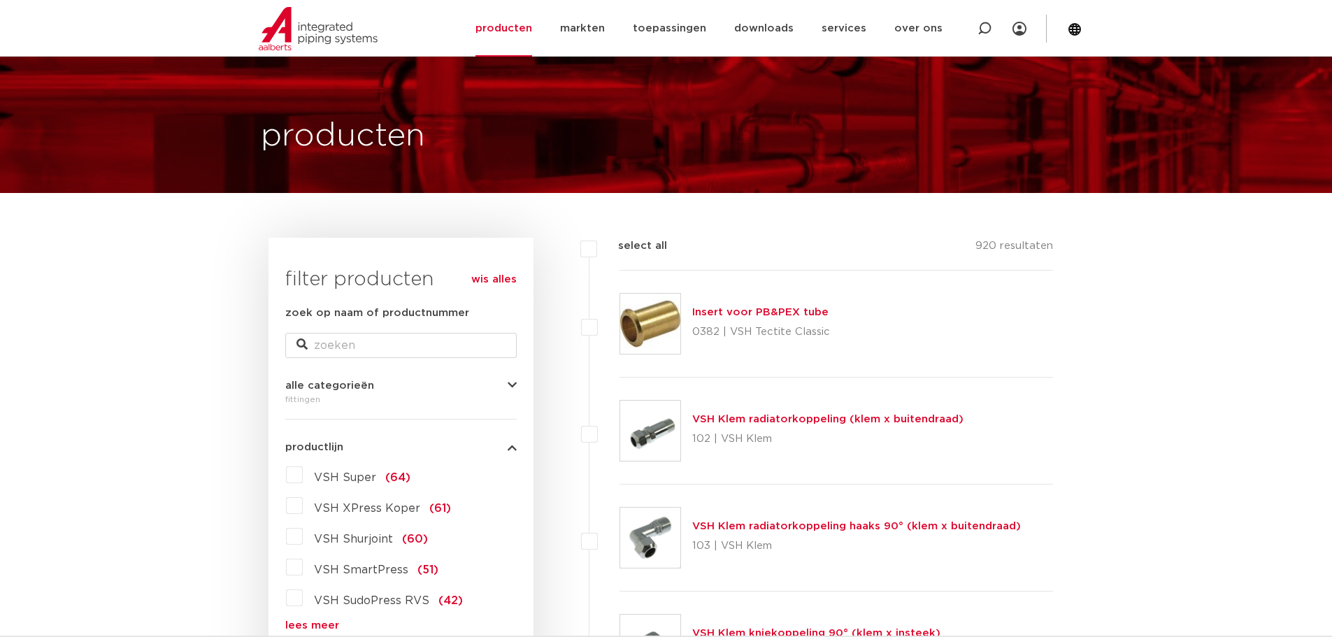
scroll to position [70, 0]
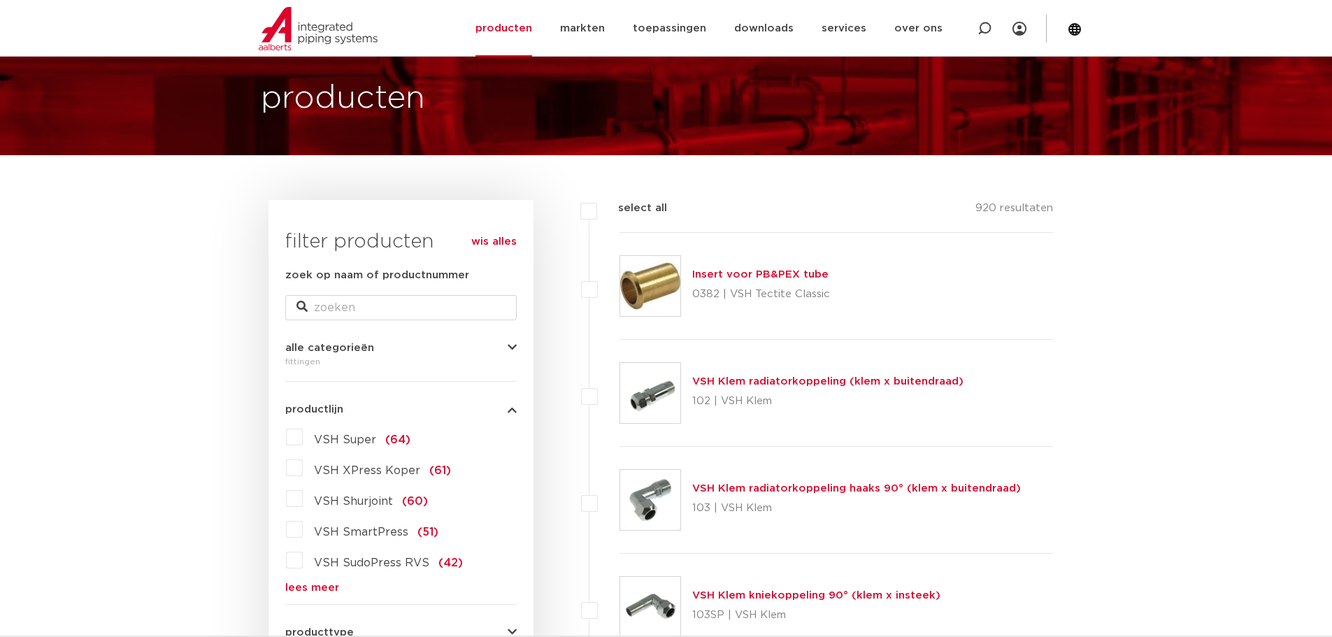
click at [300, 579] on div "VSH Super (64) VSH XPress Koper (61) VSH Shurjoint (60) VSH SmartPress (51) VSH…" at bounding box center [400, 509] width 231 height 167
click at [300, 585] on link "lees meer" at bounding box center [400, 587] width 231 height 10
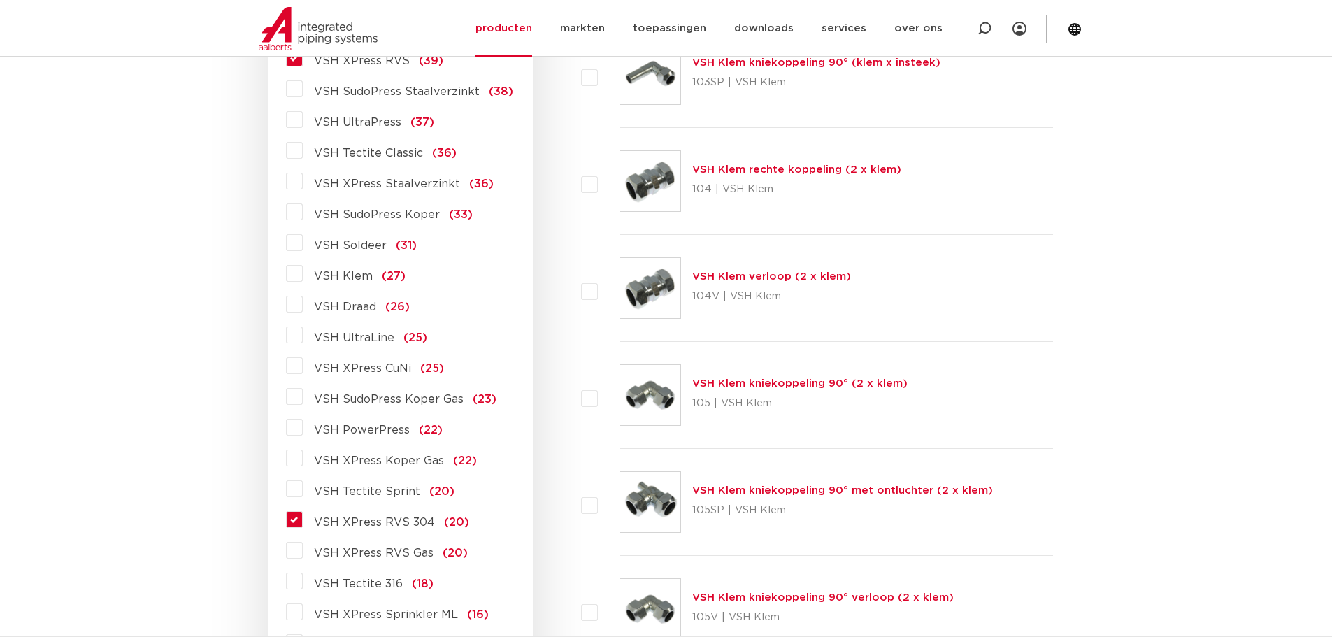
scroll to position [629, 0]
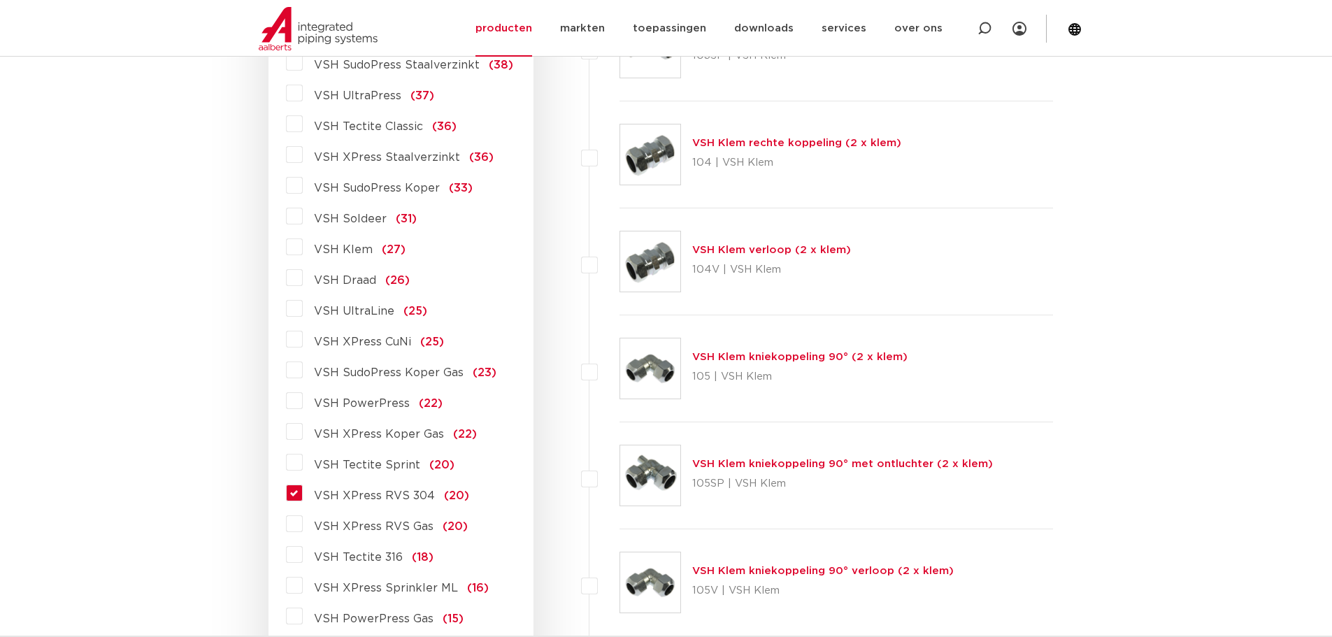
drag, startPoint x: 300, startPoint y: 491, endPoint x: 347, endPoint y: 487, distance: 47.0
click at [303, 491] on label "VSH XPress RVS 304 (20)" at bounding box center [386, 493] width 166 height 22
click at [0, 0] on input "VSH XPress RVS 304 (20)" at bounding box center [0, 0] width 0 height 0
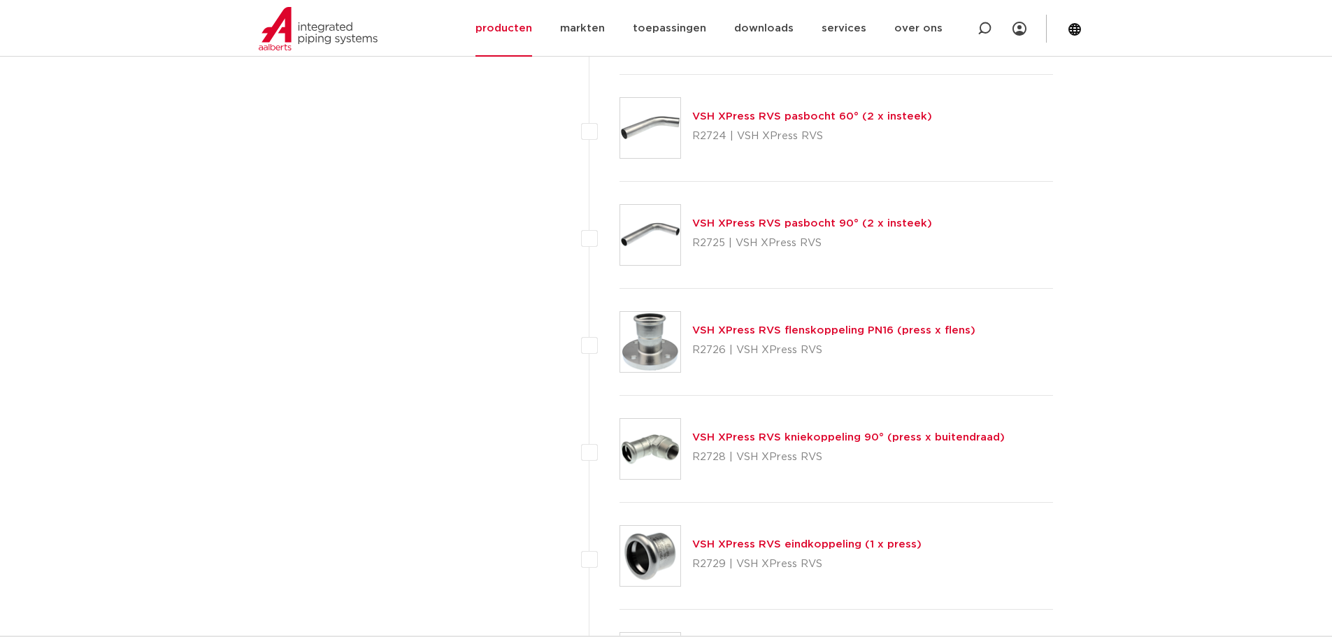
scroll to position [2377, 0]
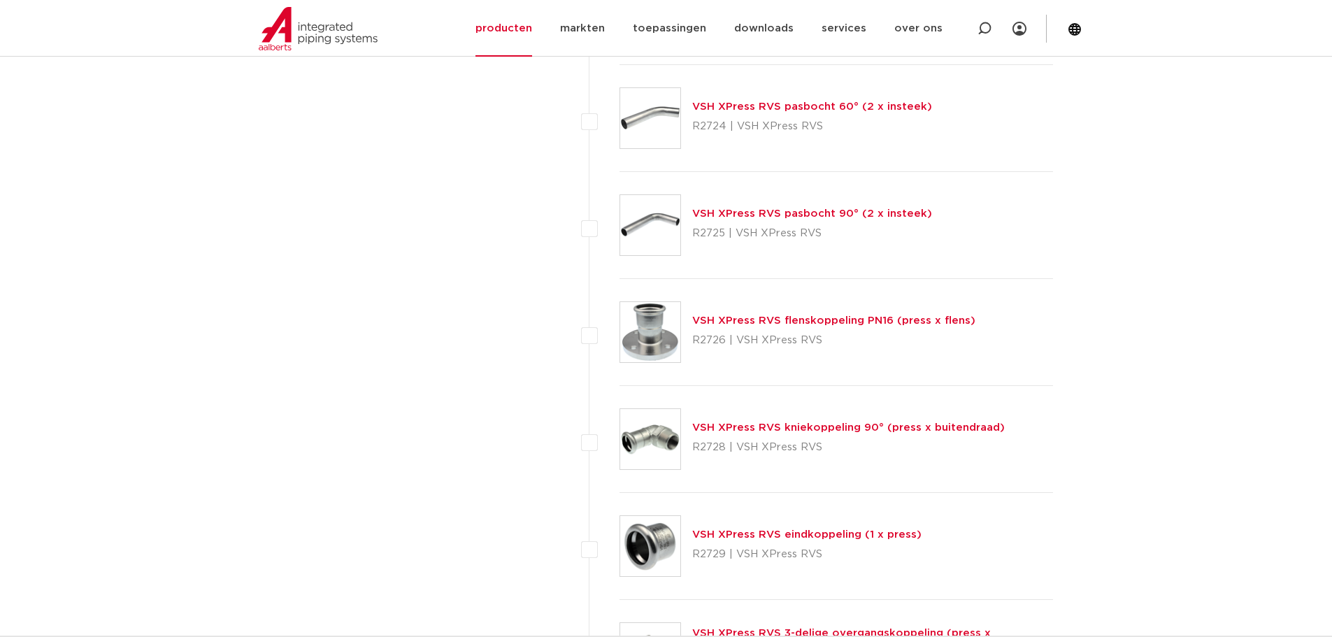
click at [831, 321] on link "VSH XPress RVS flenskoppeling PN16 (press x flens)" at bounding box center [833, 320] width 283 height 10
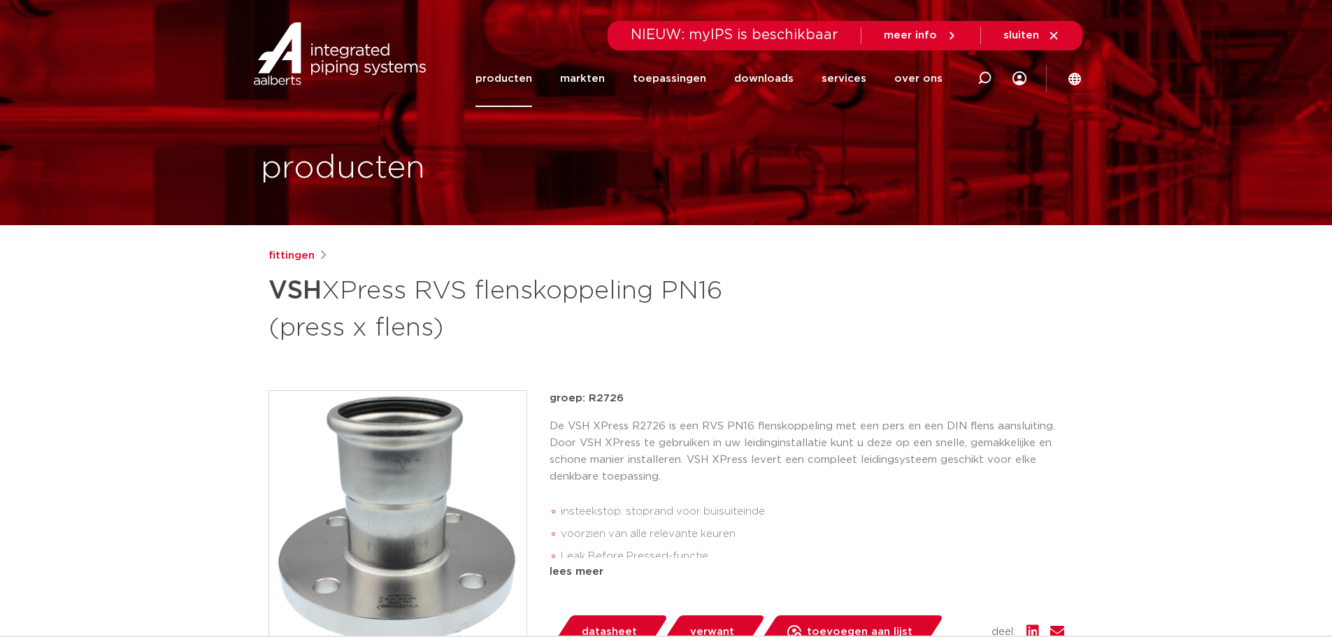
click at [532, 72] on link "producten" at bounding box center [503, 78] width 57 height 57
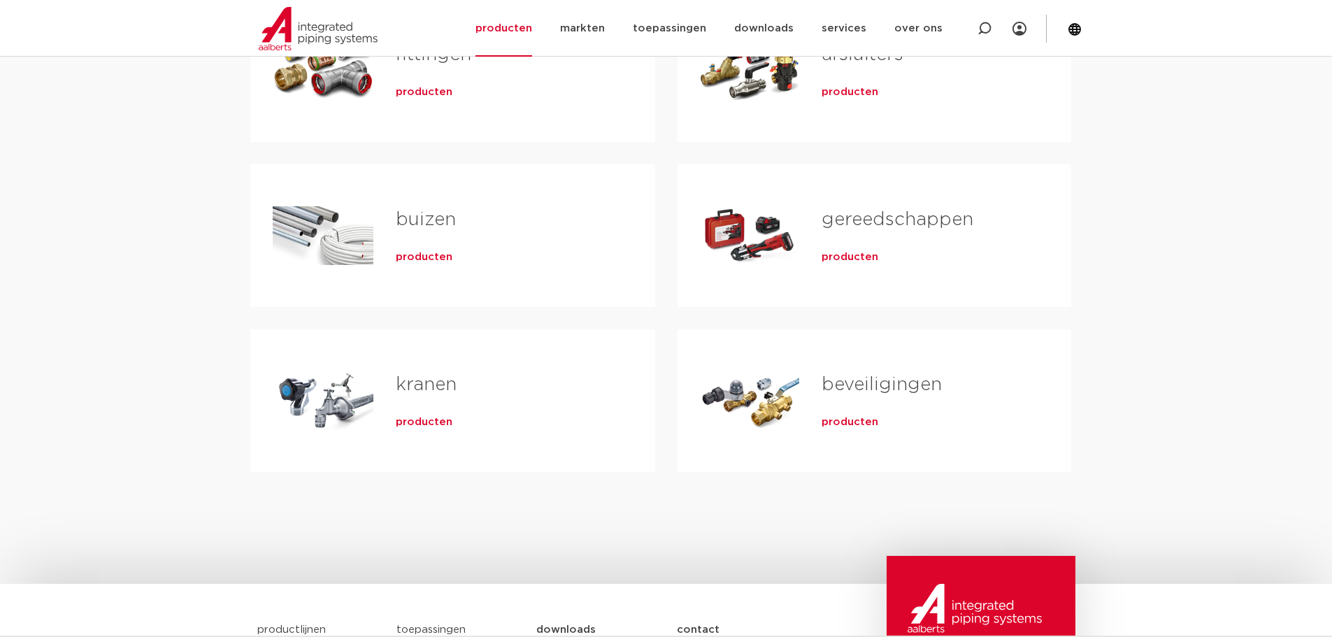
click at [434, 269] on div "buizen producten" at bounding box center [502, 236] width 259 height 98
click at [437, 262] on span "producten" at bounding box center [424, 257] width 57 height 14
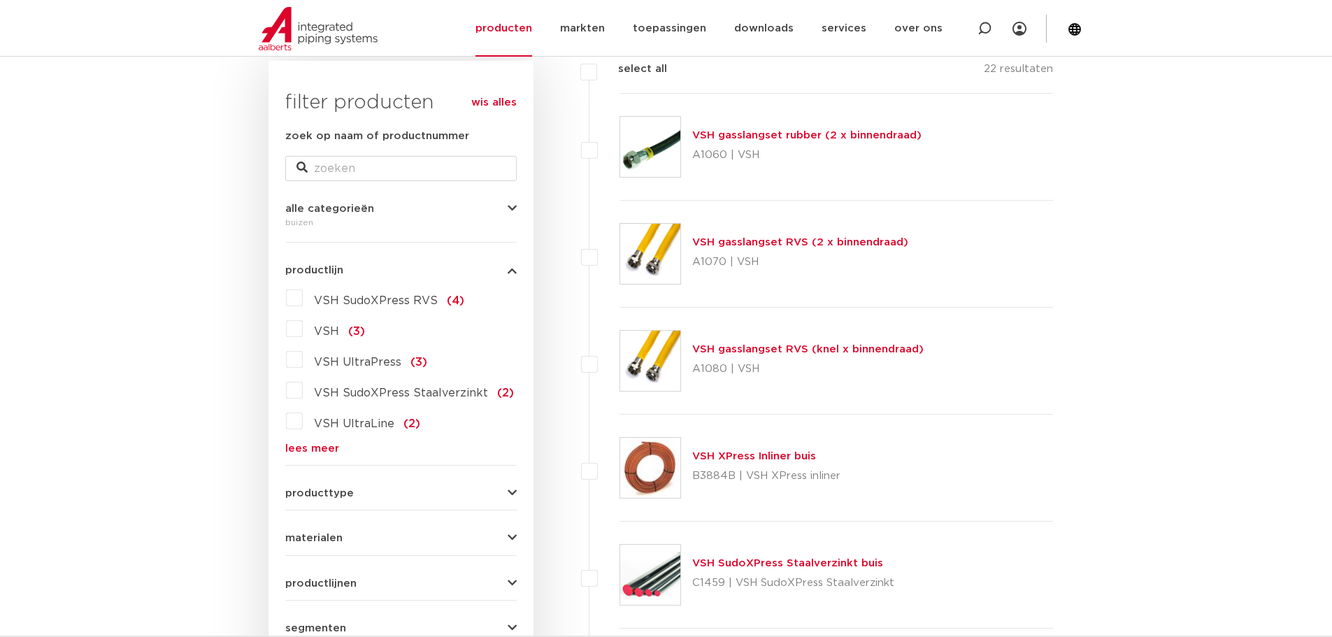
scroll to position [210, 0]
click at [303, 298] on label "VSH SudoXPress RVS (4)" at bounding box center [384, 297] width 162 height 22
click at [0, 0] on input "VSH SudoXPress RVS (4)" at bounding box center [0, 0] width 0 height 0
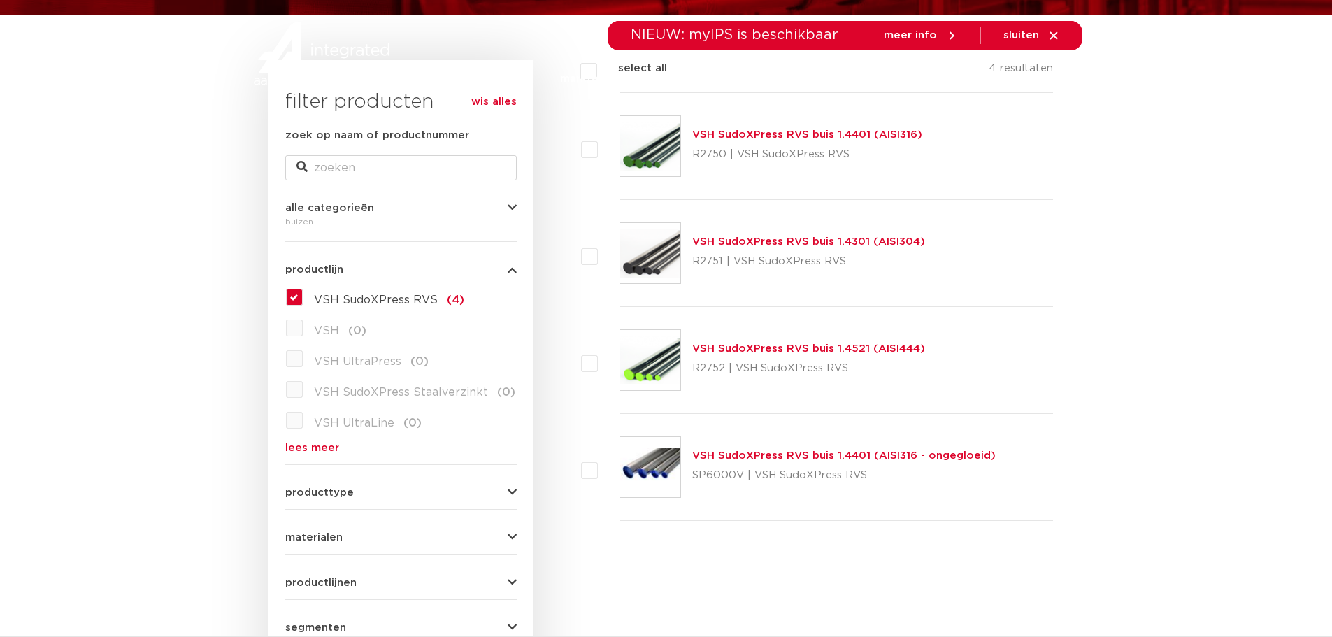
scroll to position [210, 0]
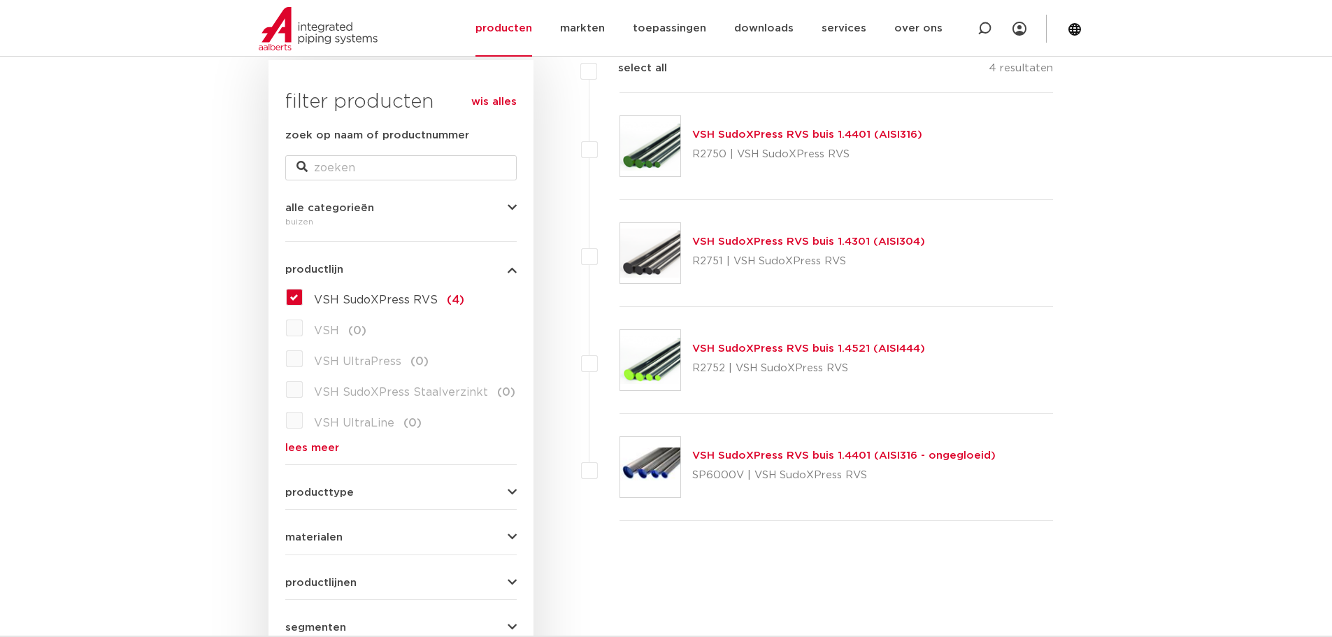
click at [867, 132] on link "VSH SudoXPress RVS buis 1.4401 (AISI316)" at bounding box center [807, 134] width 230 height 10
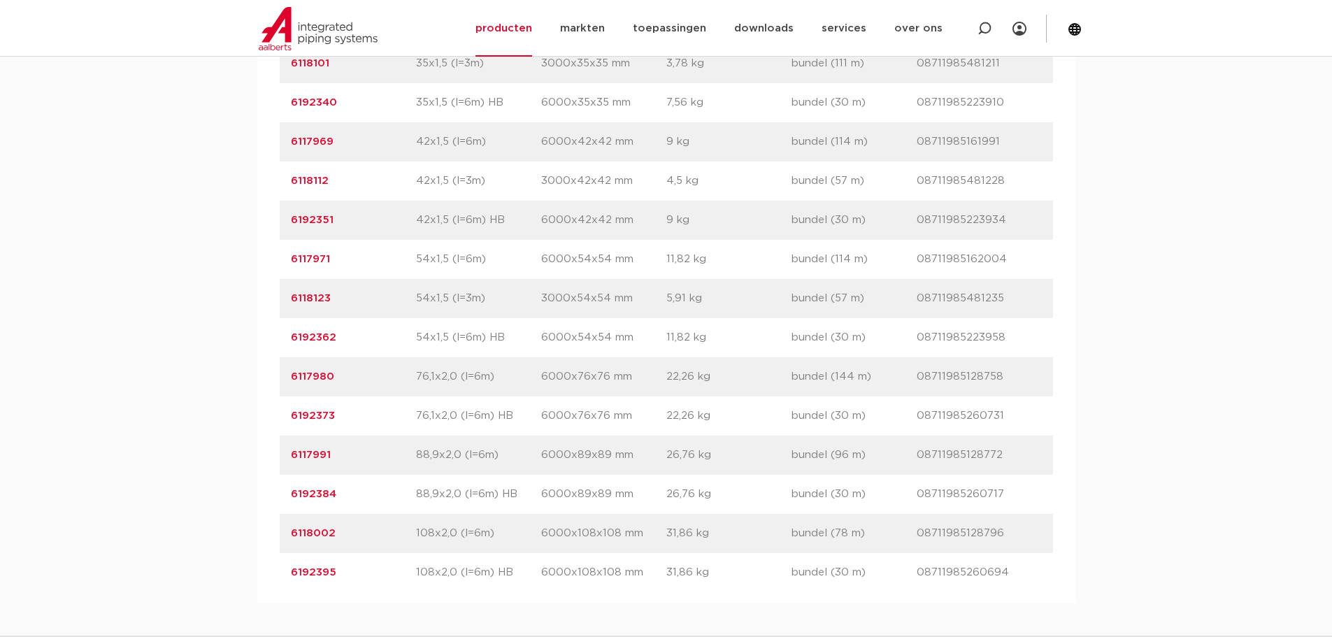
scroll to position [1538, 0]
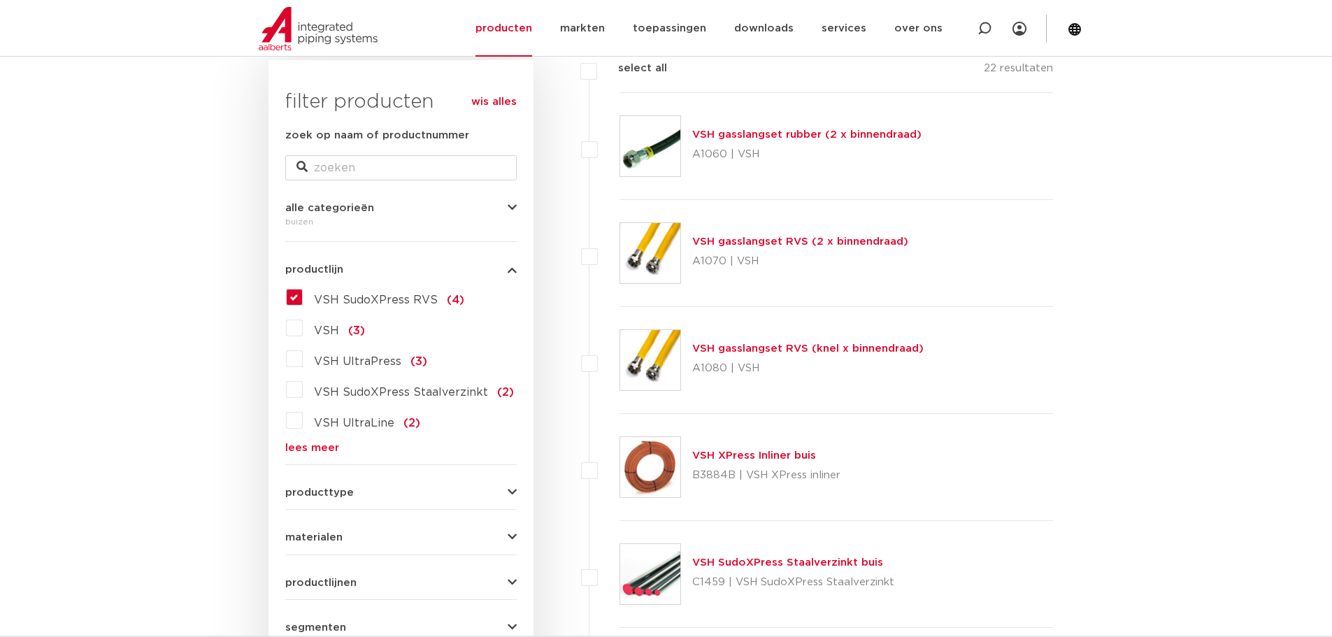
scroll to position [210, 0]
click at [303, 294] on label "VSH SudoXPress RVS (4)" at bounding box center [384, 297] width 162 height 22
click at [0, 0] on input "VSH SudoXPress RVS (4)" at bounding box center [0, 0] width 0 height 0
click at [303, 294] on label "VSH SudoXPress RVS (4)" at bounding box center [384, 297] width 162 height 22
click at [0, 0] on input "VSH SudoXPress RVS (4)" at bounding box center [0, 0] width 0 height 0
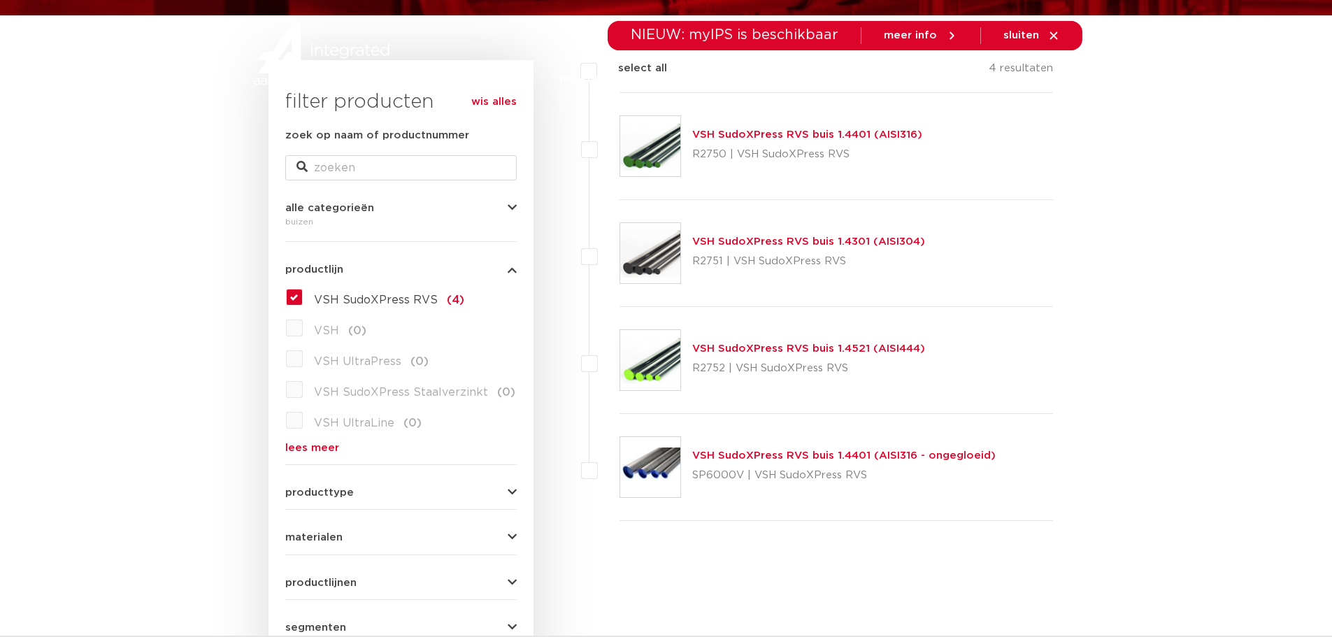
scroll to position [210, 0]
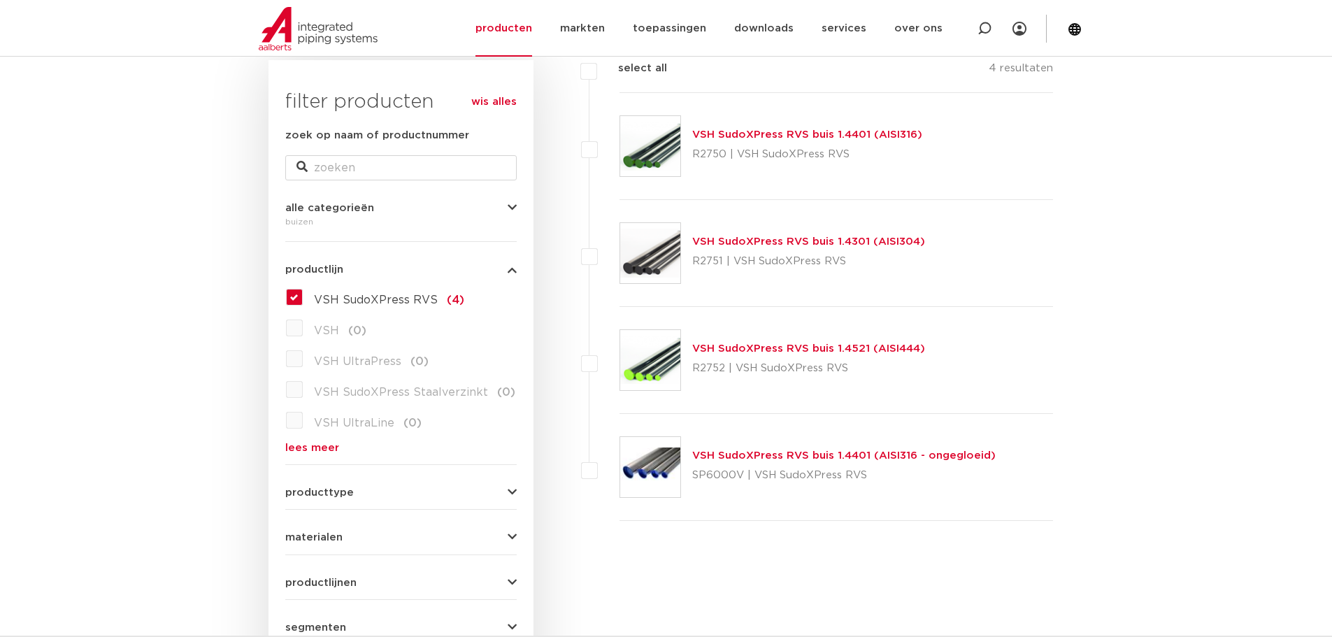
click at [854, 238] on link "VSH SudoXPress RVS buis 1.4301 (AISI304)" at bounding box center [808, 241] width 233 height 10
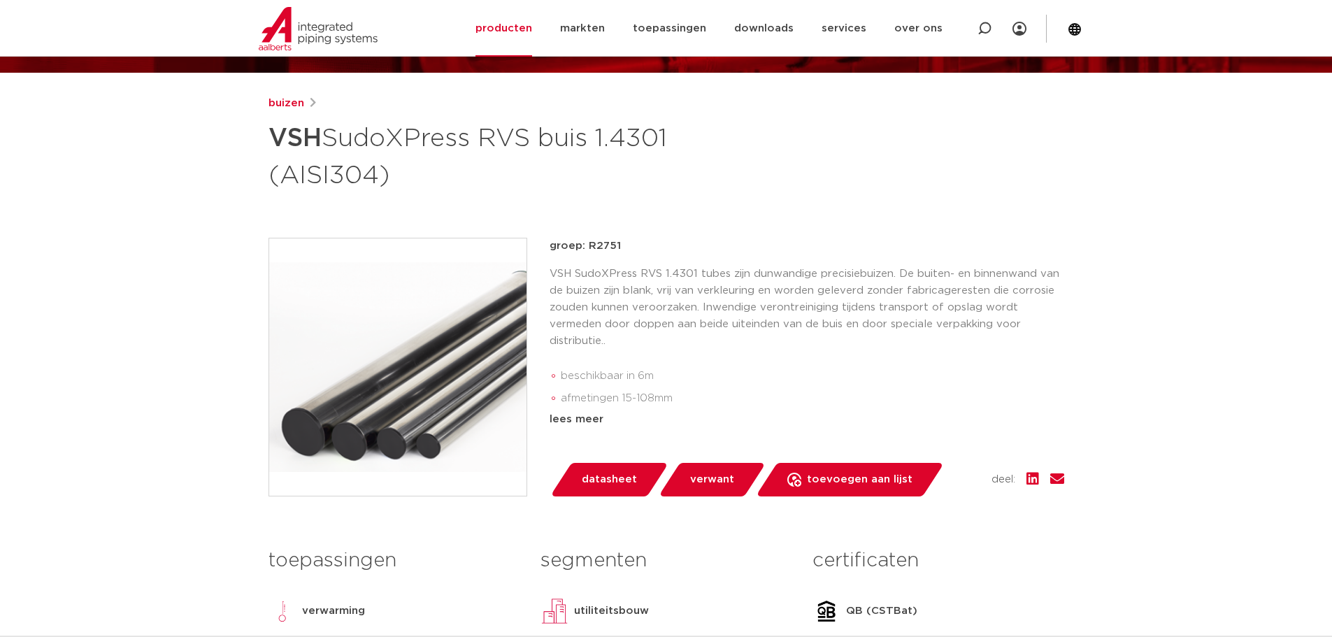
scroll to position [140, 0]
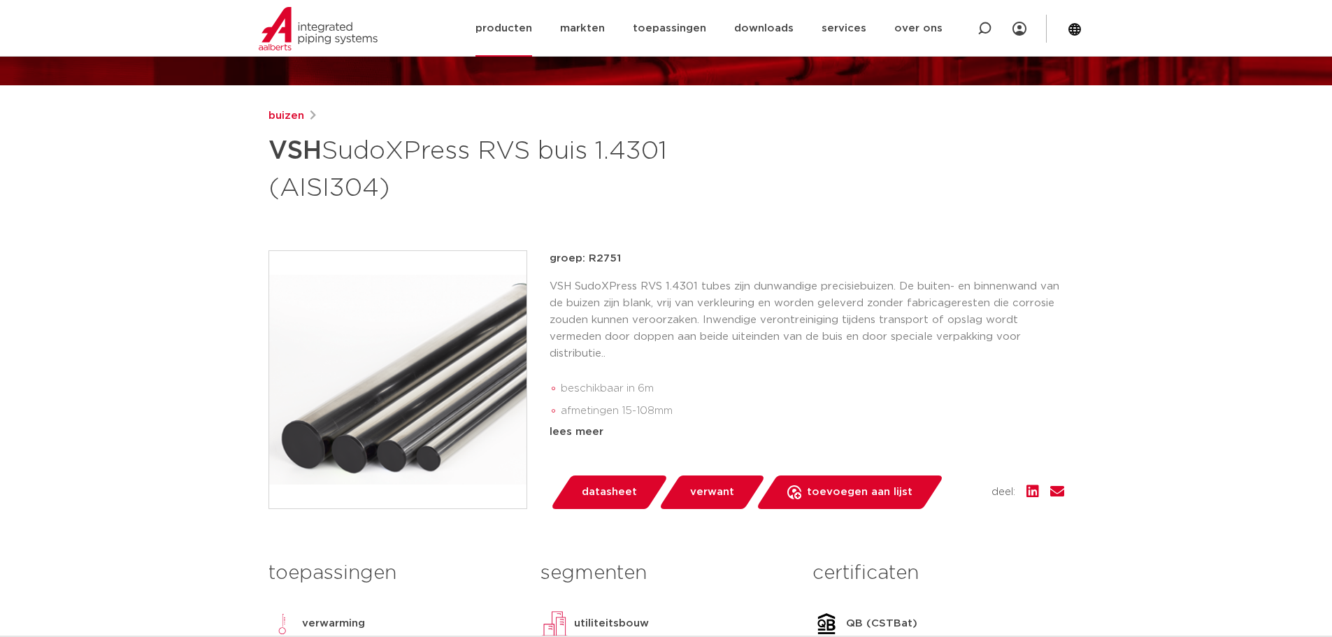
click at [520, 40] on link "producten" at bounding box center [503, 28] width 57 height 57
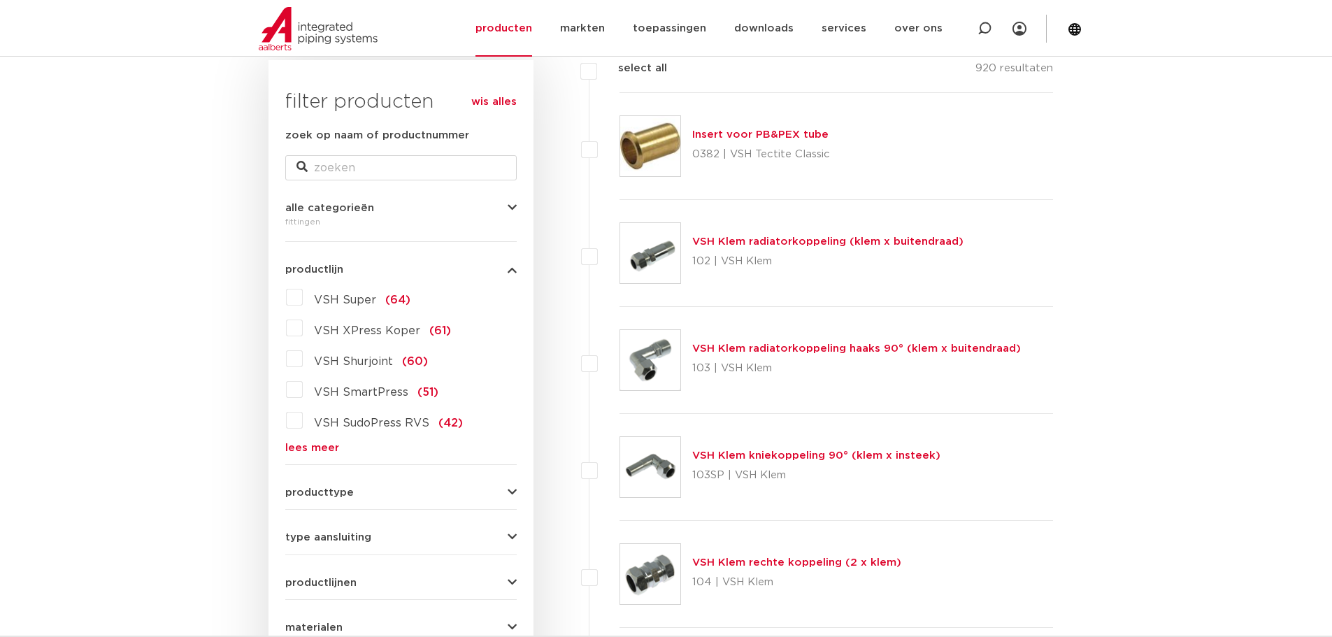
click at [301, 443] on link "lees meer" at bounding box center [400, 448] width 231 height 10
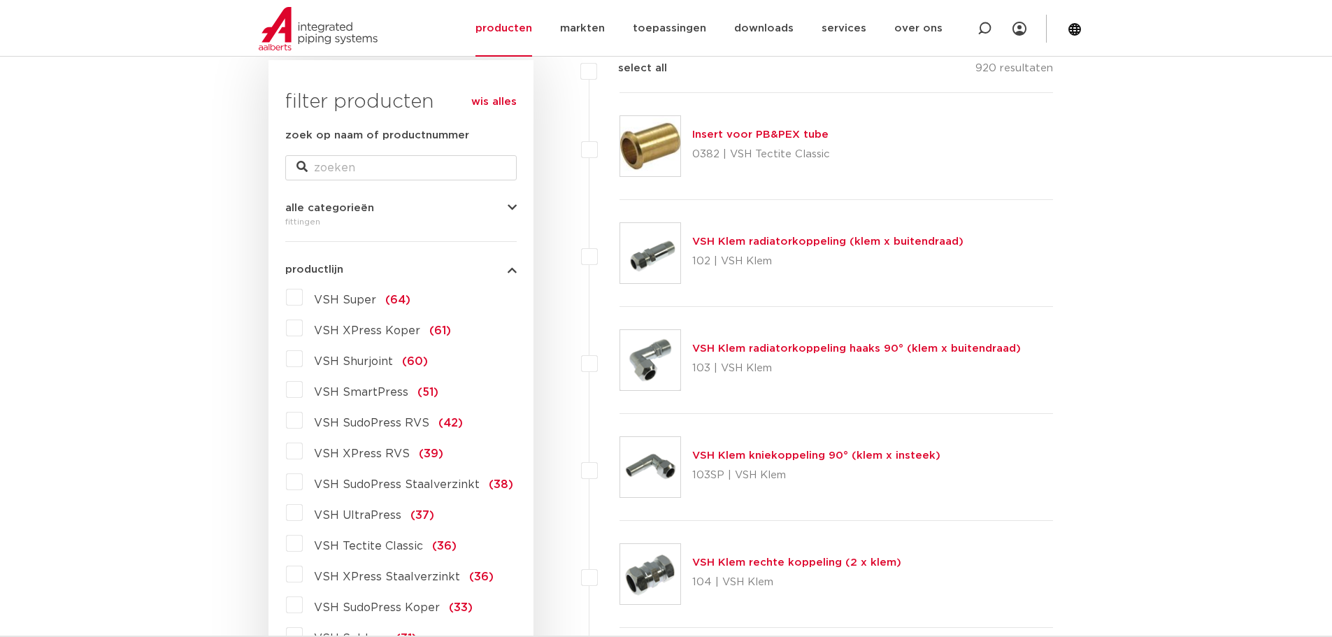
click at [303, 457] on label "VSH XPress RVS (39)" at bounding box center [373, 451] width 141 height 22
click at [0, 0] on input "VSH XPress RVS (39)" at bounding box center [0, 0] width 0 height 0
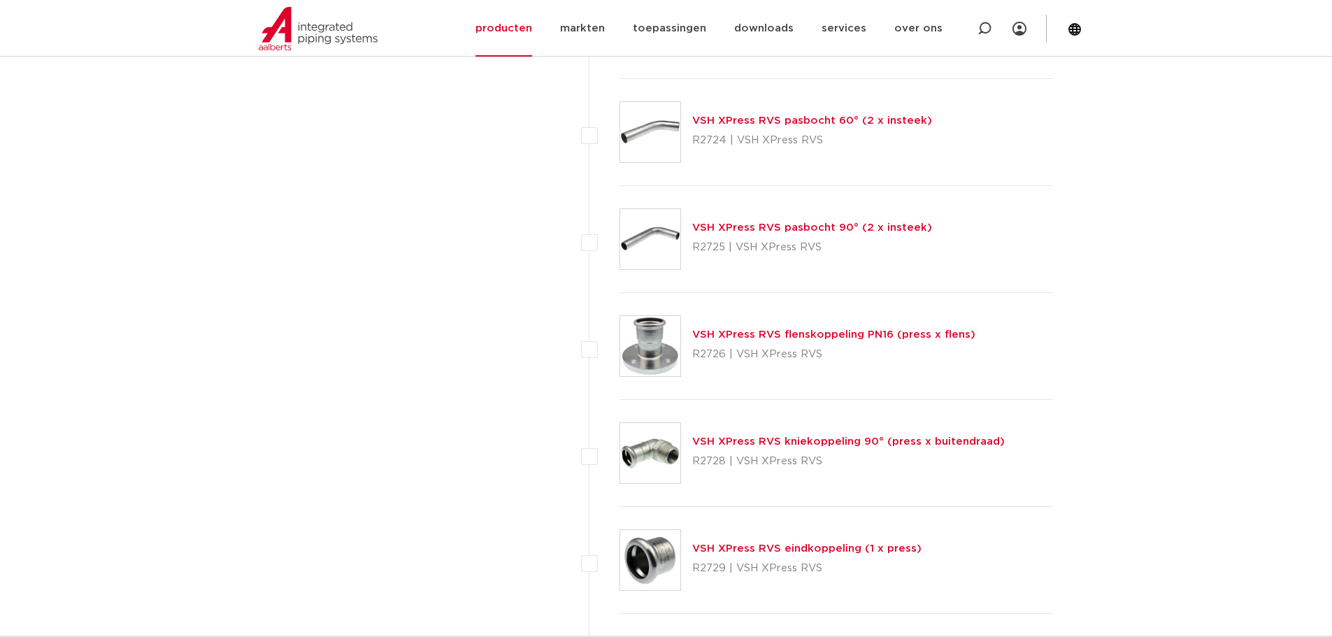
scroll to position [2447, 0]
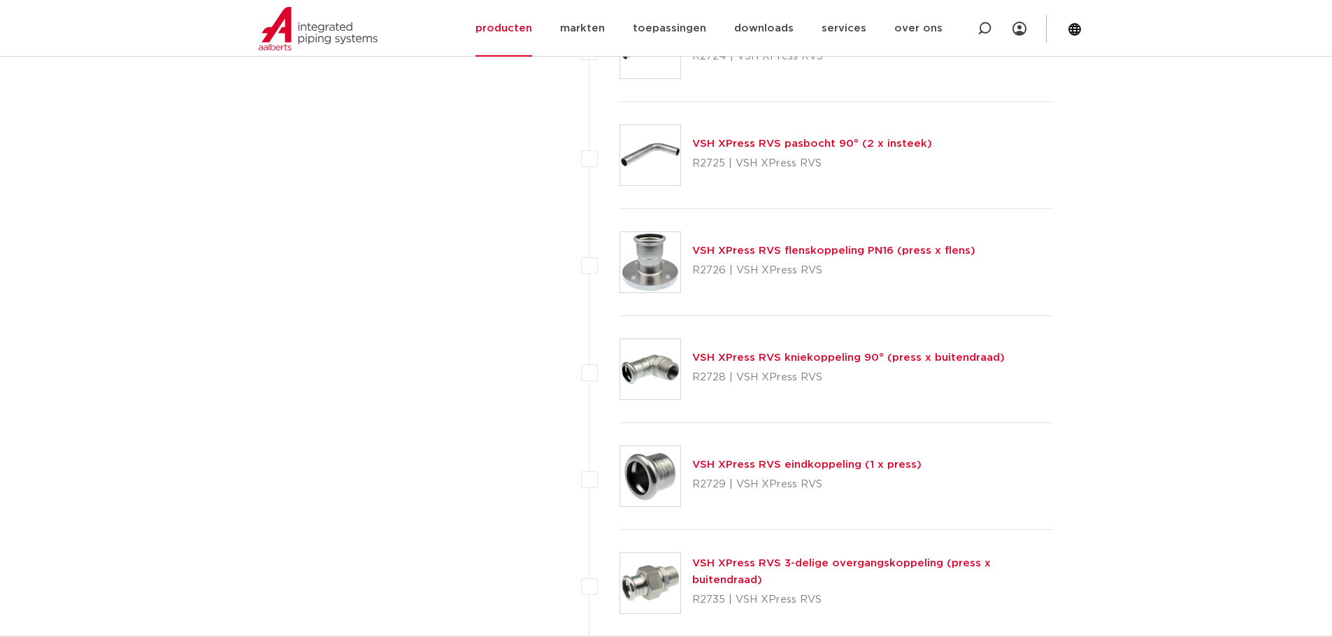
click at [811, 250] on link "VSH XPress RVS flenskoppeling PN16 (press x flens)" at bounding box center [833, 250] width 283 height 10
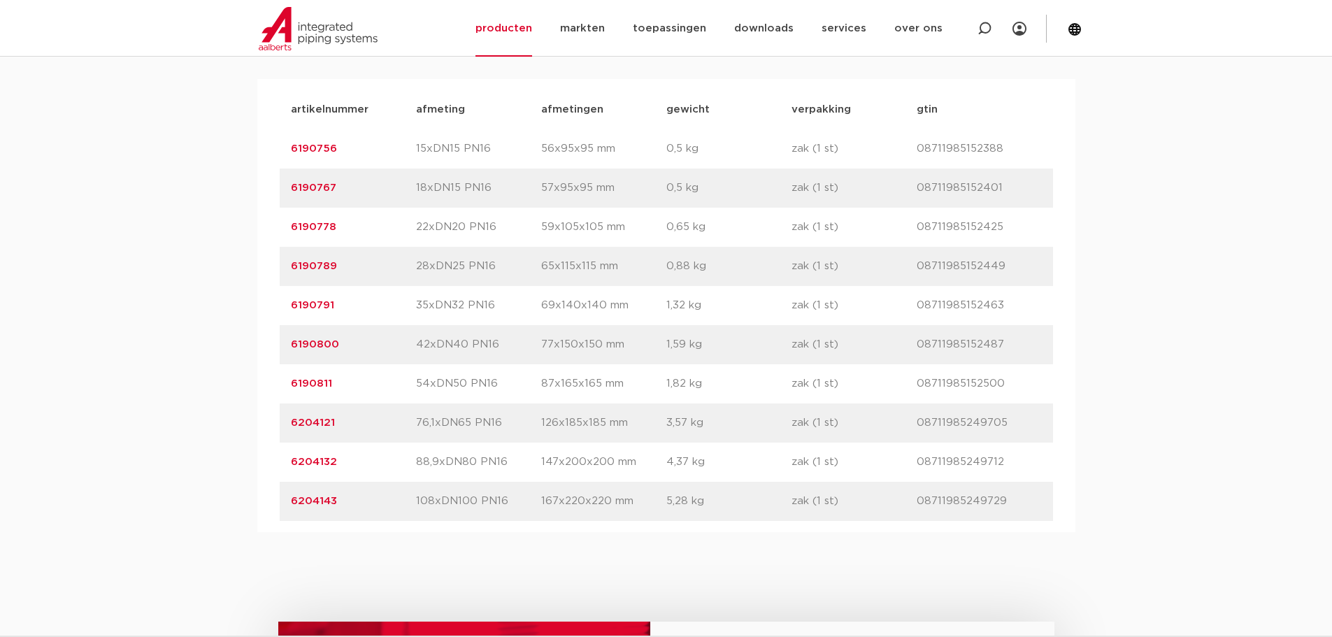
scroll to position [909, 0]
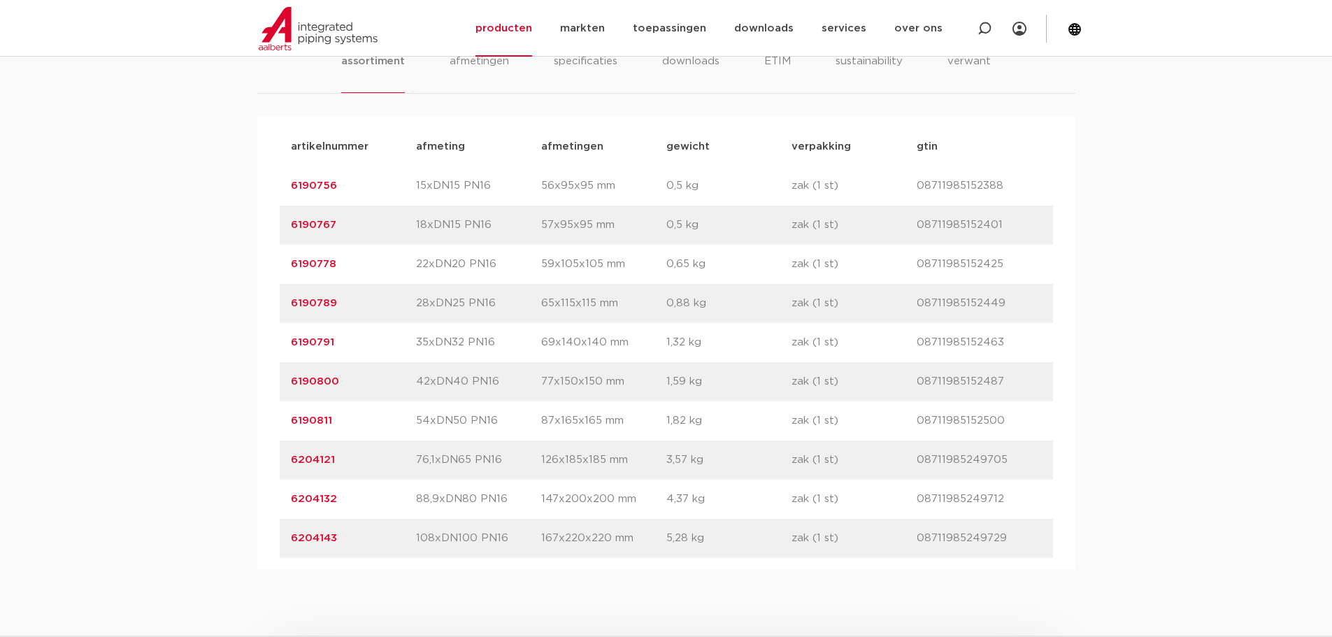
drag, startPoint x: 338, startPoint y: 464, endPoint x: 285, endPoint y: 466, distance: 53.9
click at [285, 466] on div "artikelnummer 6204121 afmeting 76,1xDN65 PN16 afmetingen 126x185x185 mm gewicht…" at bounding box center [666, 460] width 773 height 39
copy link "6204121"
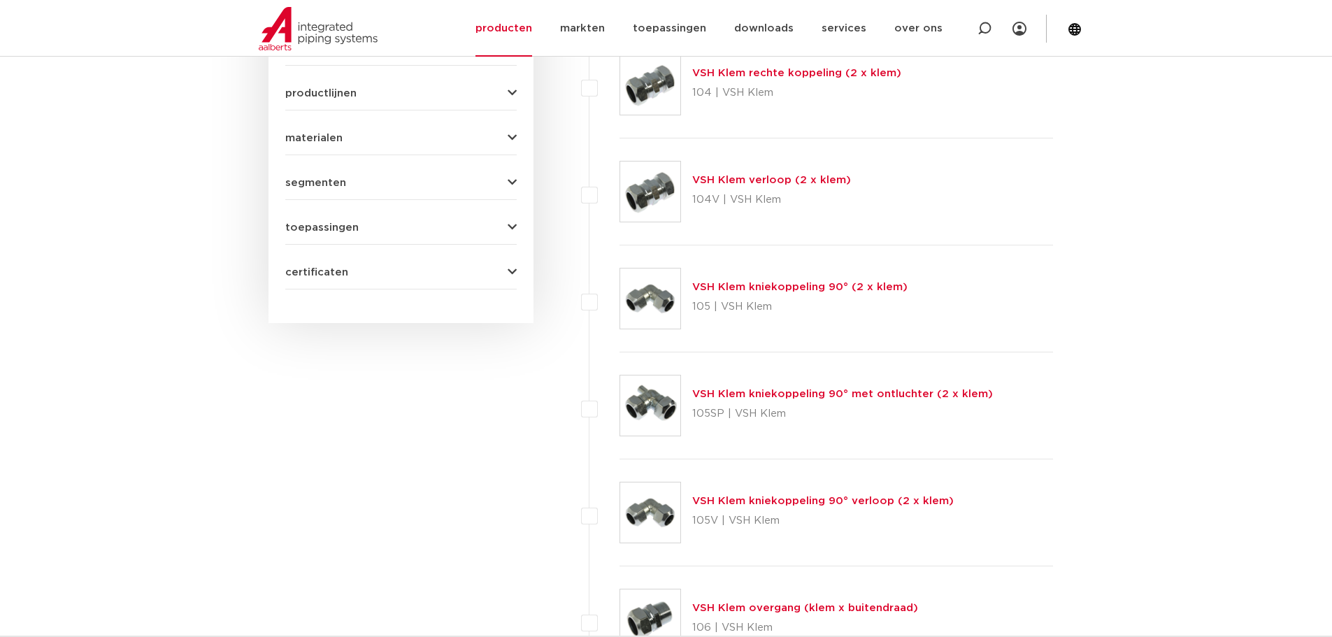
scroll to position [140, 0]
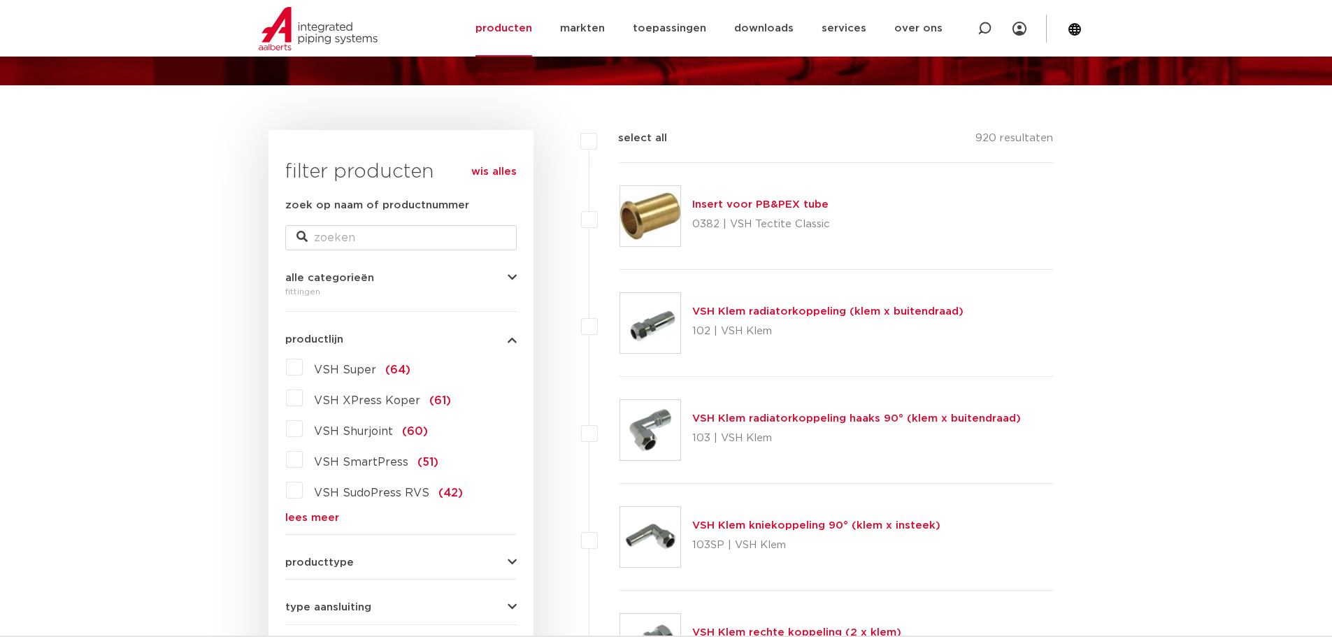
click at [287, 515] on link "lees meer" at bounding box center [400, 518] width 231 height 10
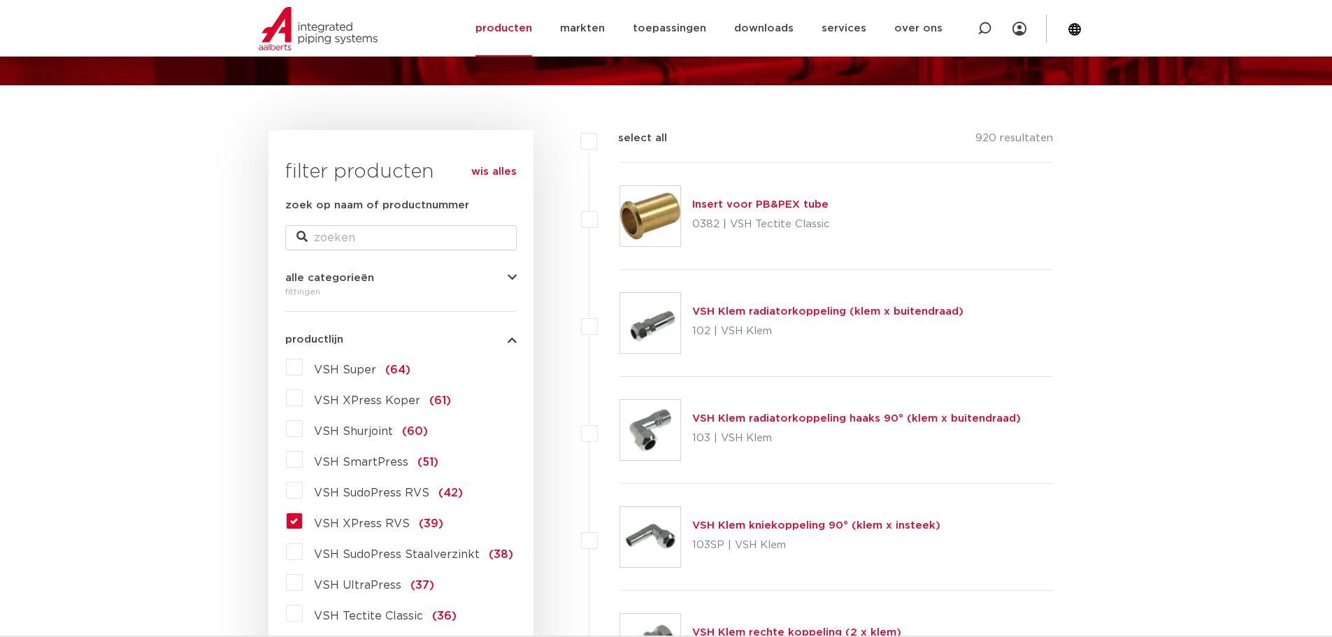
click at [303, 522] on label "VSH XPress RVS (39)" at bounding box center [373, 521] width 141 height 22
click at [0, 0] on input "VSH XPress RVS (39)" at bounding box center [0, 0] width 0 height 0
click at [303, 522] on label "VSH XPress RVS (39)" at bounding box center [373, 521] width 141 height 22
click at [0, 0] on input "VSH XPress RVS (39)" at bounding box center [0, 0] width 0 height 0
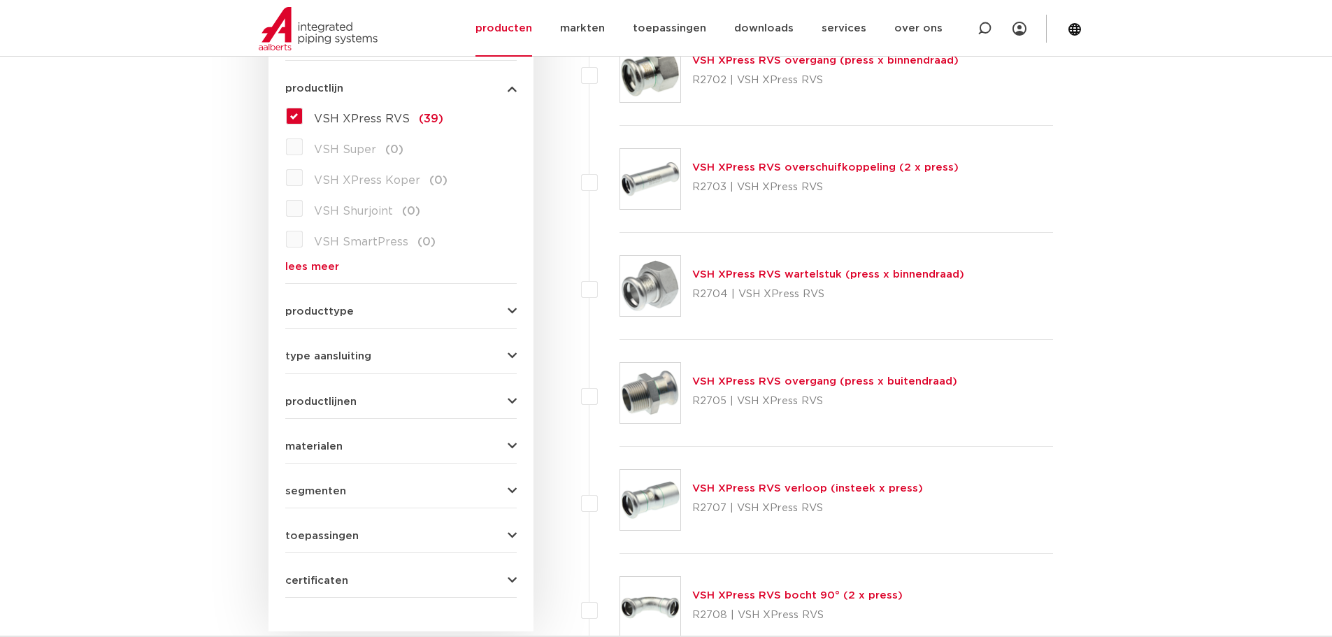
scroll to position [420, 0]
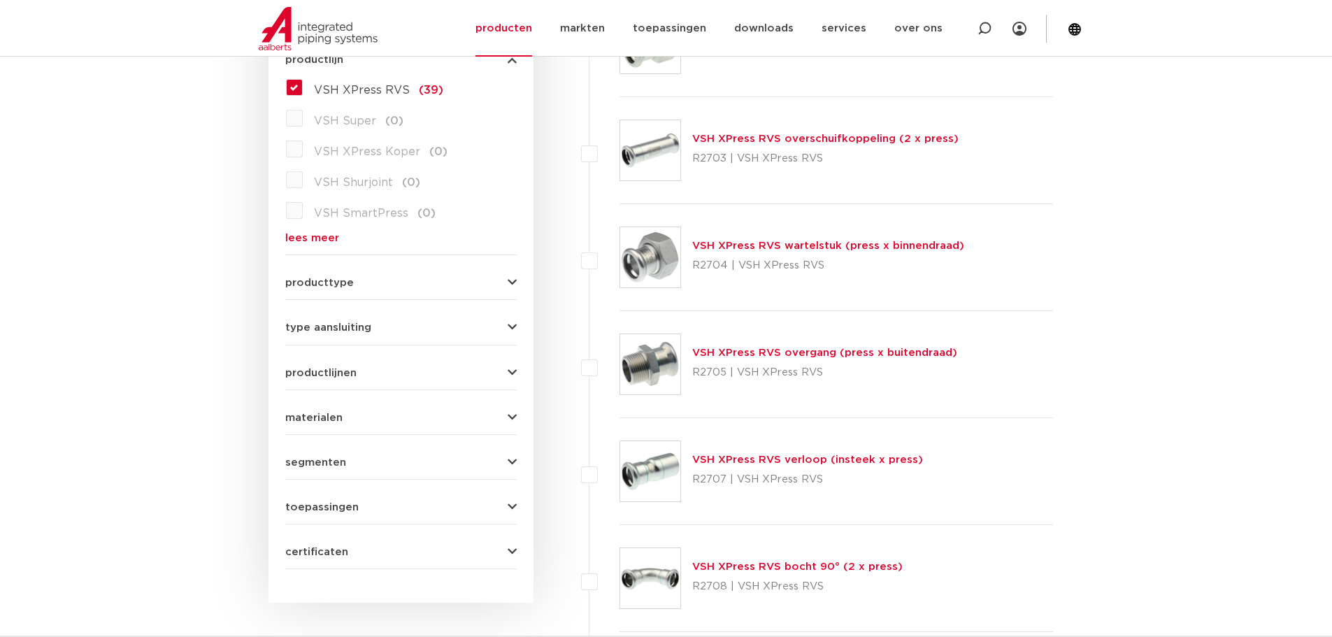
click at [822, 455] on link "VSH XPress RVS verloop (insteek x press)" at bounding box center [807, 460] width 231 height 10
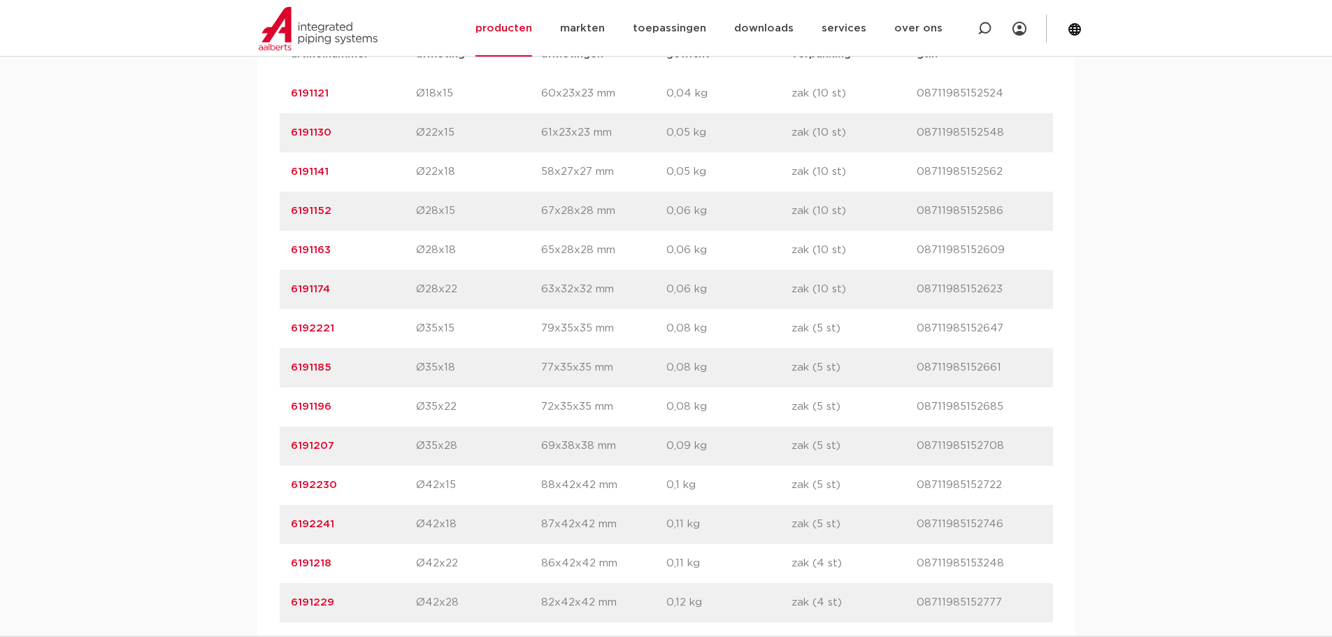
scroll to position [909, 0]
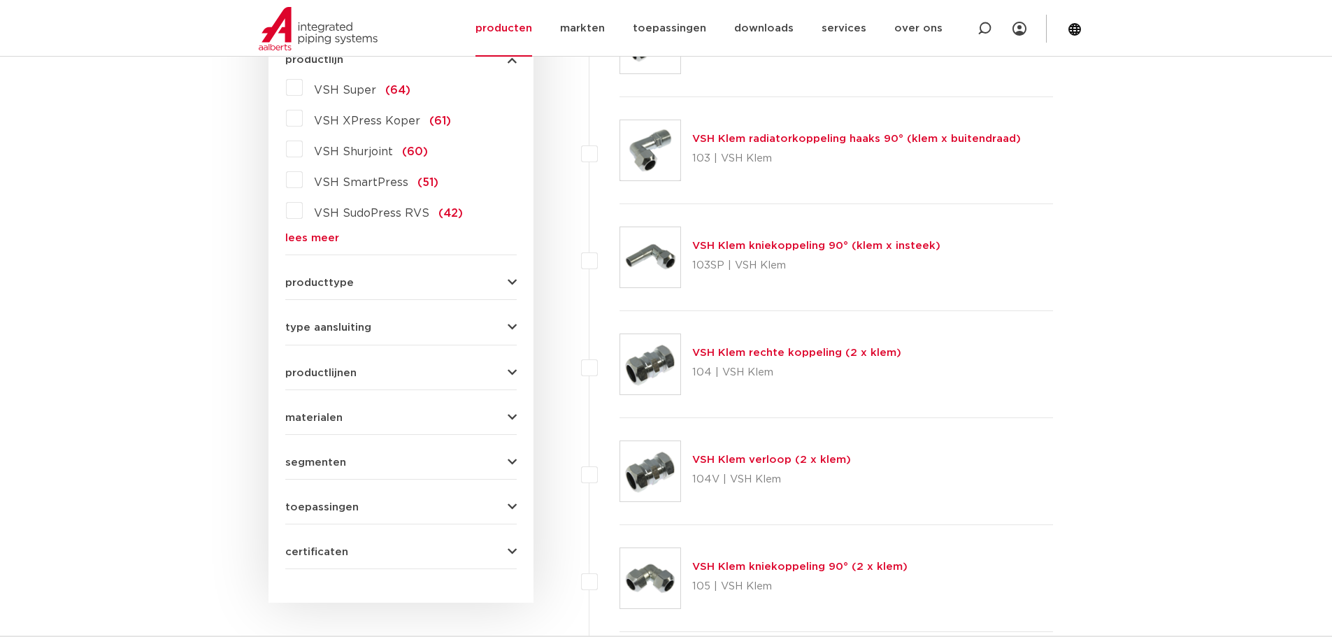
click at [330, 233] on link "lees meer" at bounding box center [400, 238] width 231 height 10
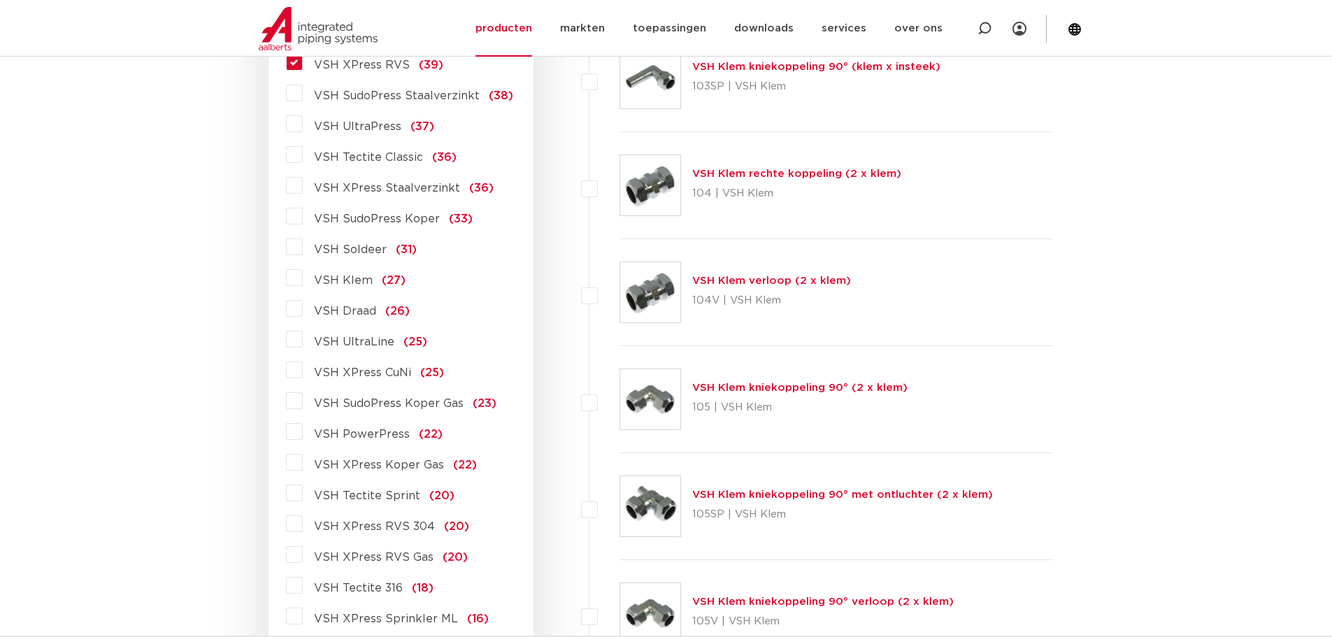
scroll to position [629, 0]
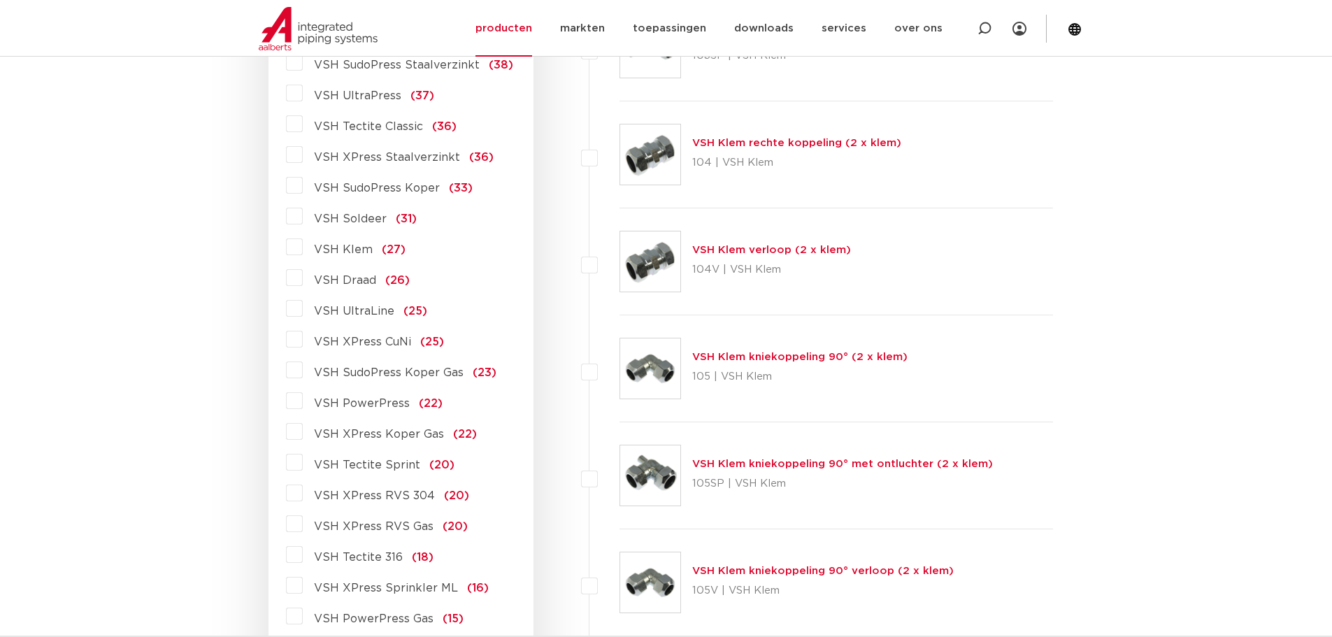
click at [303, 496] on label "VSH XPress RVS 304 (20)" at bounding box center [386, 493] width 166 height 22
click at [0, 0] on input "VSH XPress RVS 304 (20)" at bounding box center [0, 0] width 0 height 0
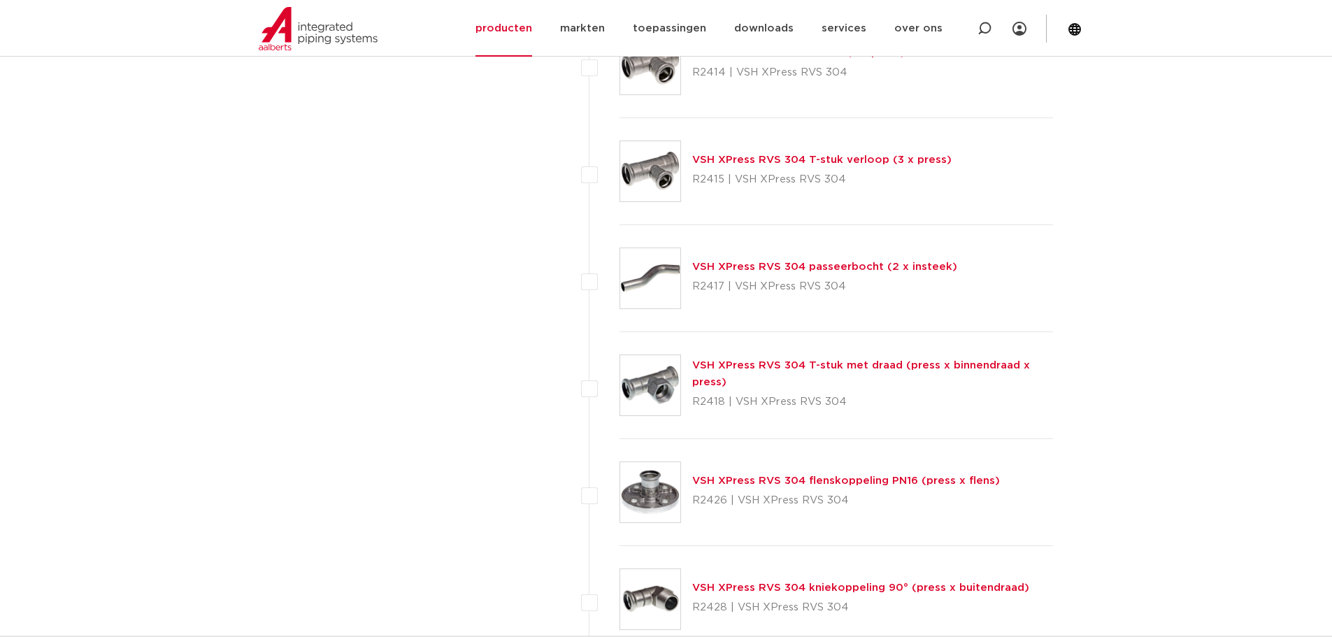
scroll to position [1538, 0]
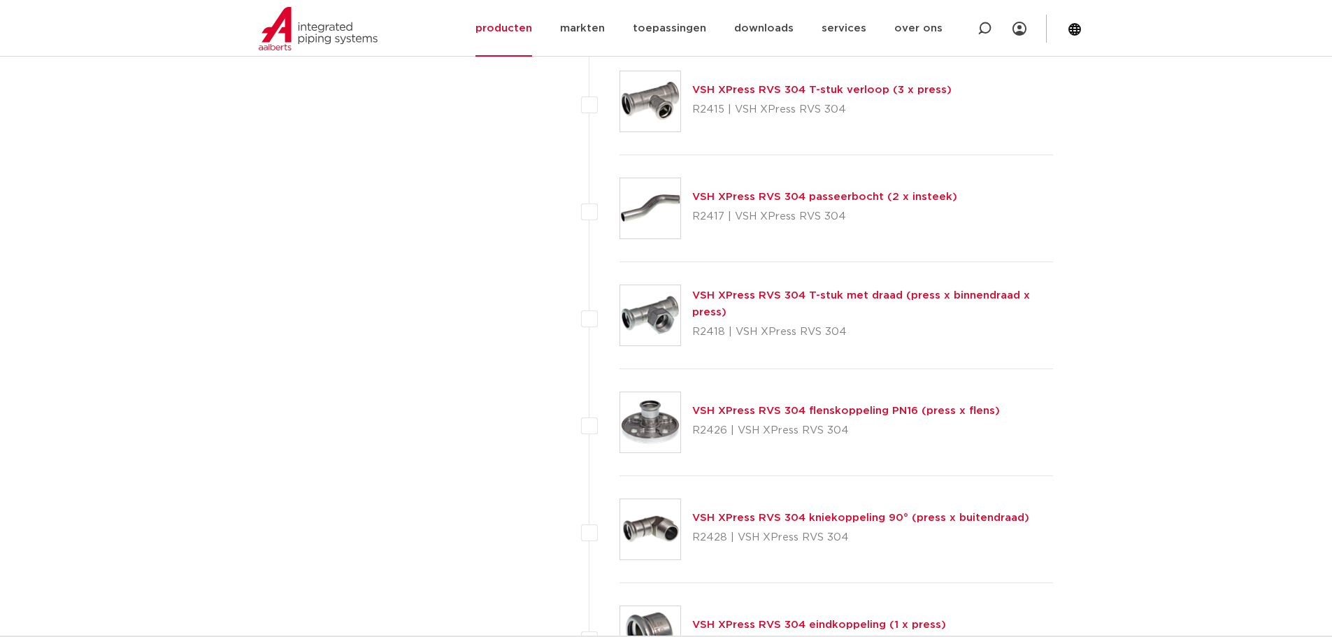
click at [794, 409] on link "VSH XPress RVS 304 flenskoppeling PN16 (press x flens)" at bounding box center [846, 411] width 308 height 10
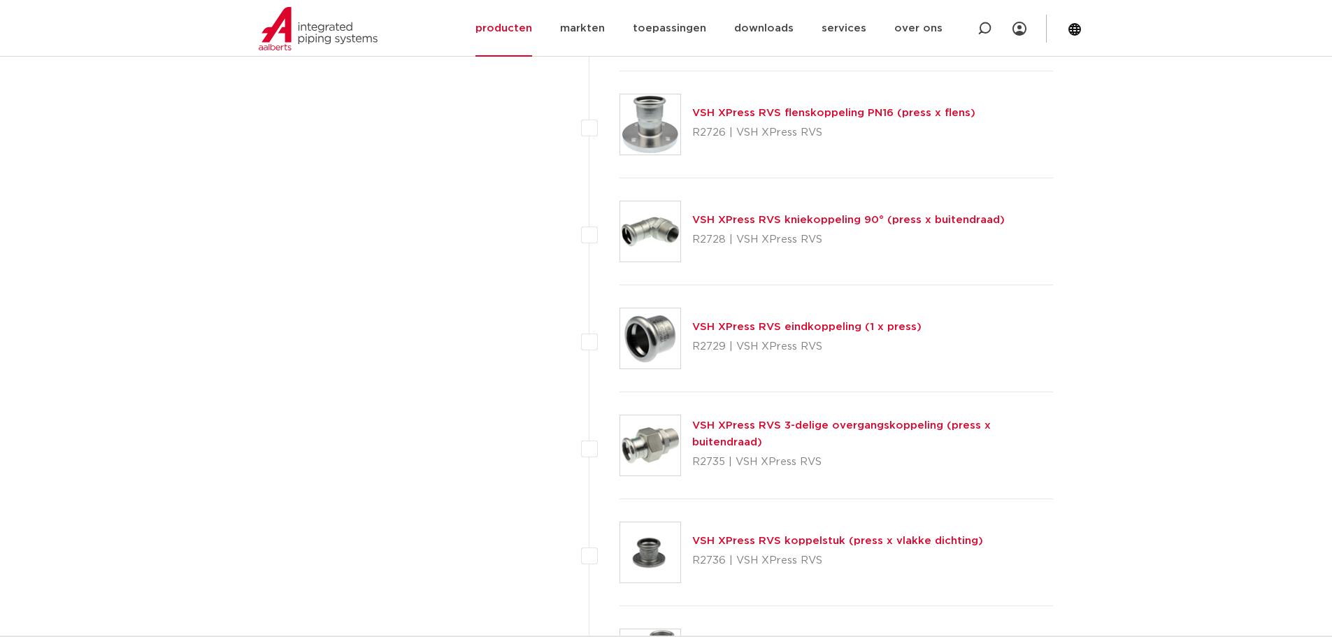
scroll to position [4475, 0]
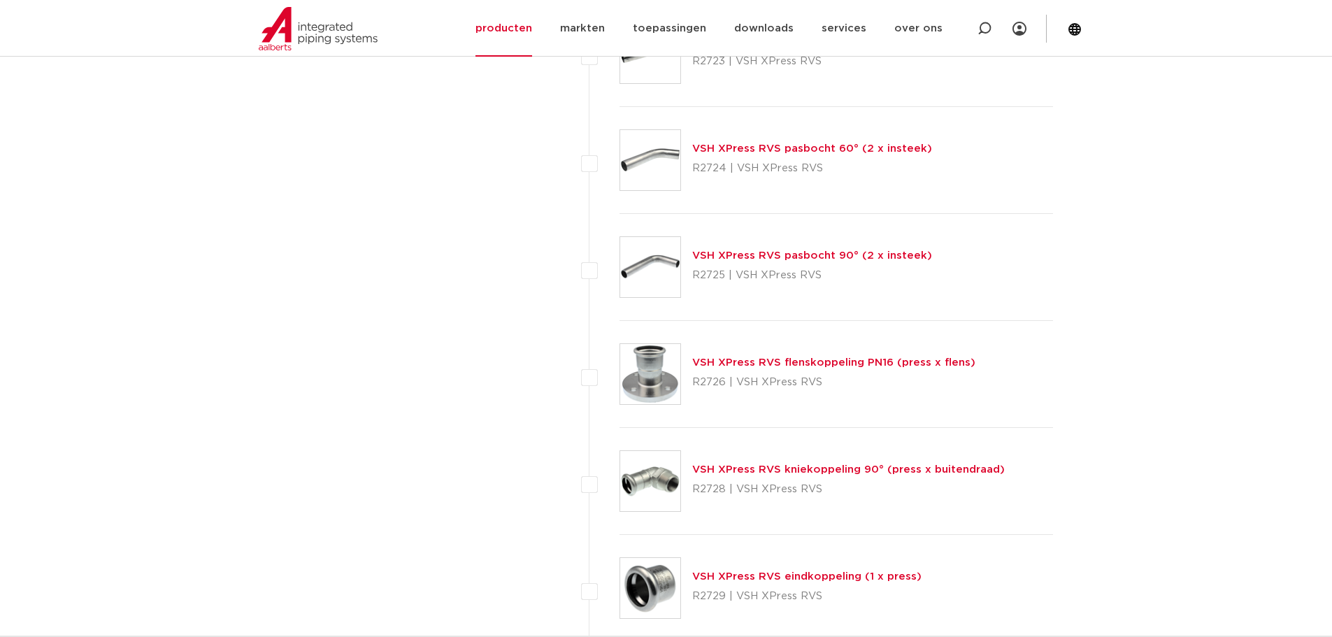
click at [817, 362] on link "VSH XPress RVS flenskoppeling PN16 (press x flens)" at bounding box center [833, 362] width 283 height 10
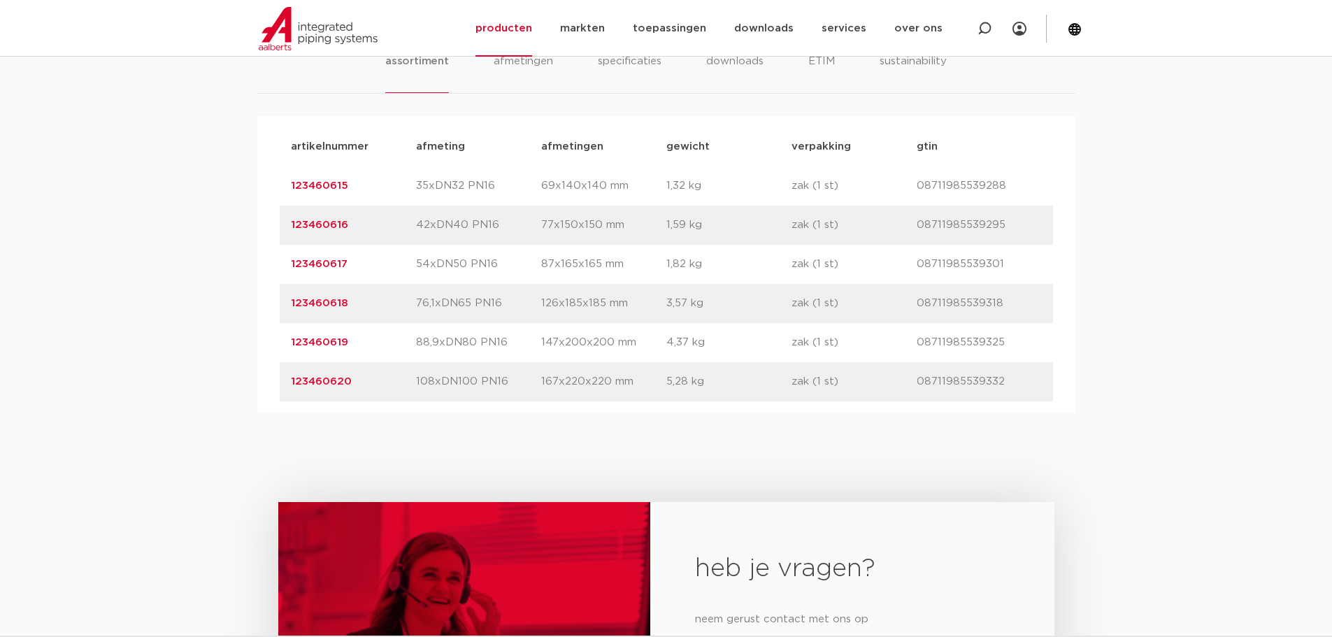
scroll to position [839, 0]
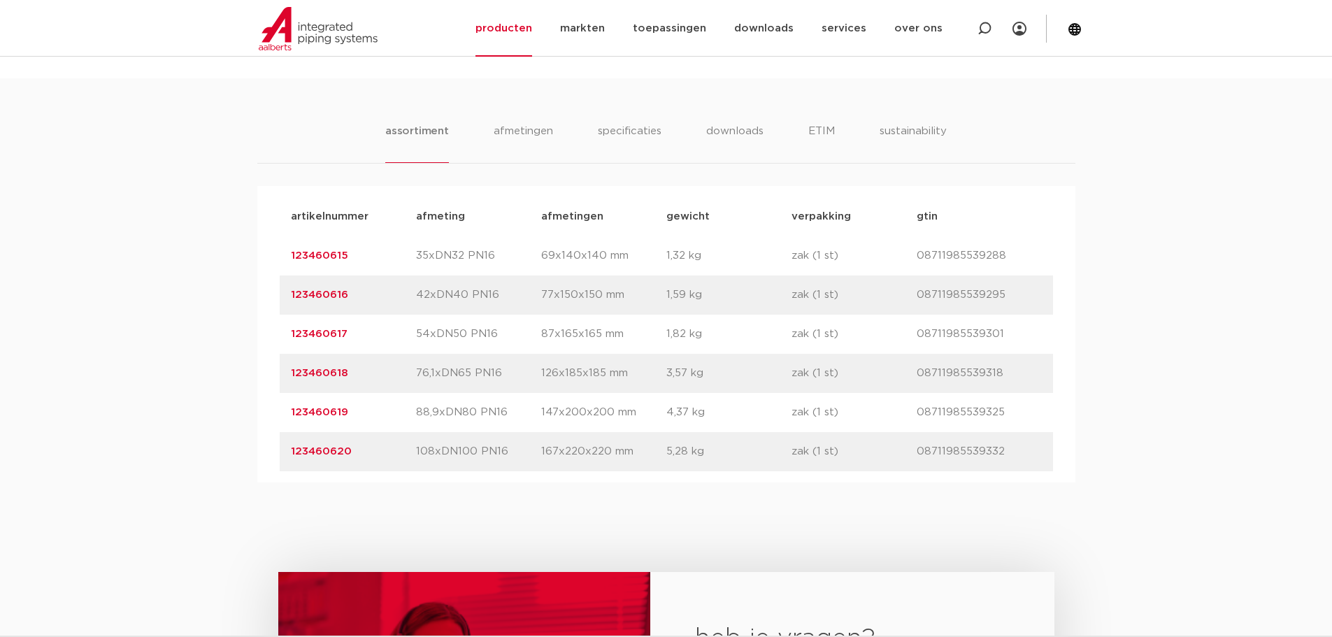
drag, startPoint x: 334, startPoint y: 367, endPoint x: 289, endPoint y: 370, distance: 44.1
click at [289, 370] on div "artikelnummer 123460618 afmeting 76,1xDN65 PN16 [GEOGRAPHIC_DATA] 126x185x185 m…" at bounding box center [666, 373] width 773 height 39
copy link "123460618"
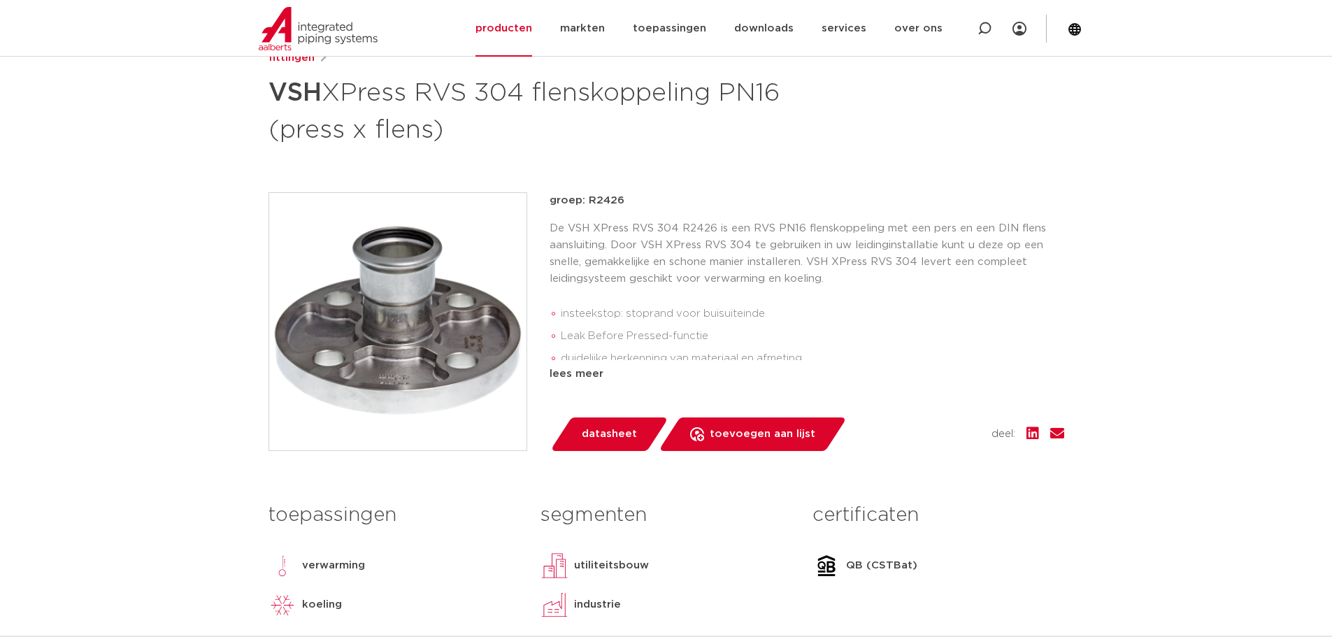
scroll to position [210, 0]
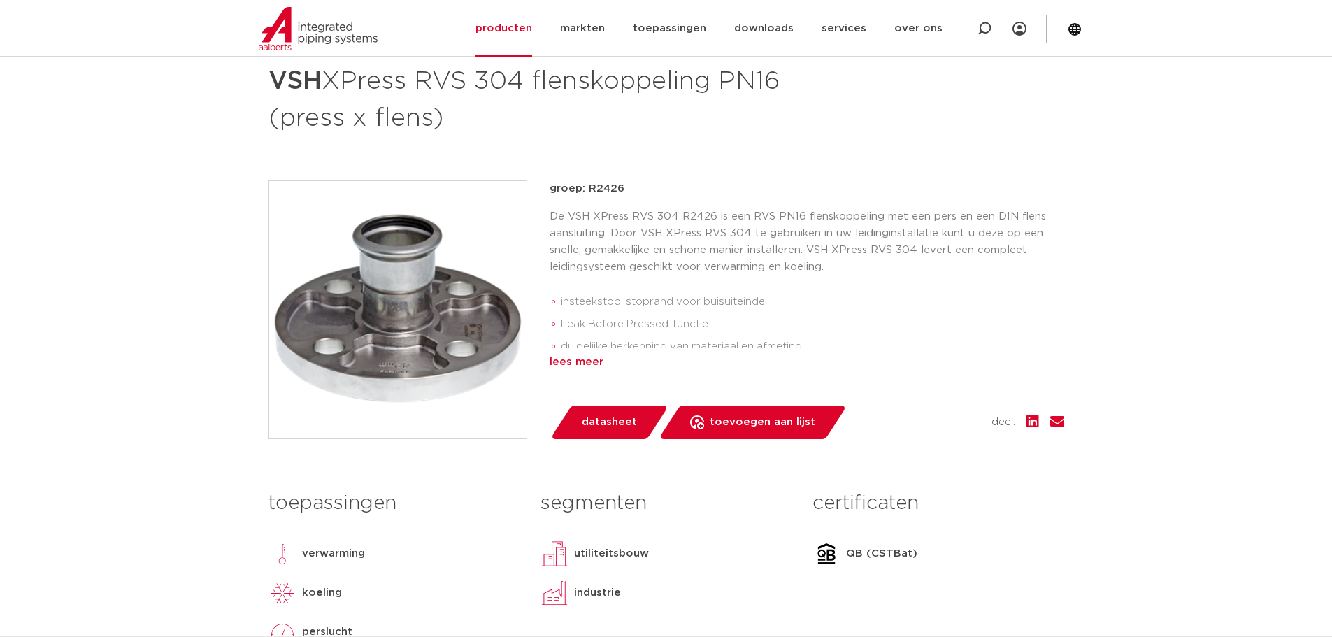
click at [578, 362] on div "lees meer" at bounding box center [807, 362] width 515 height 17
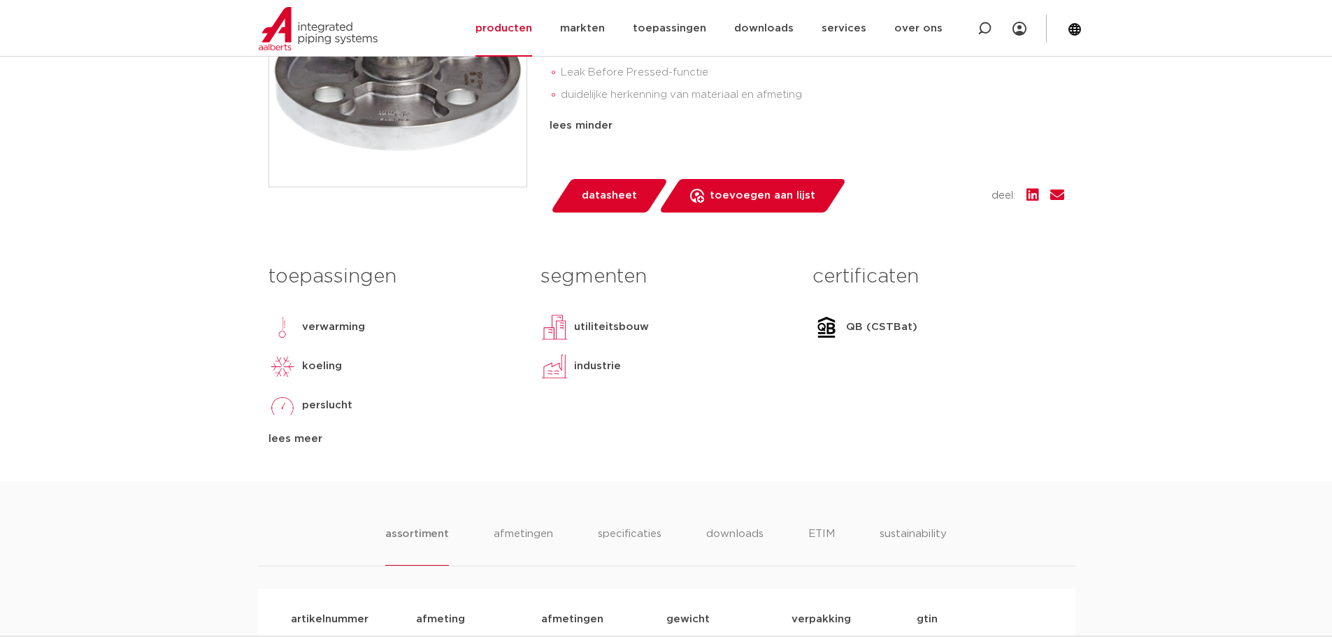
scroll to position [489, 0]
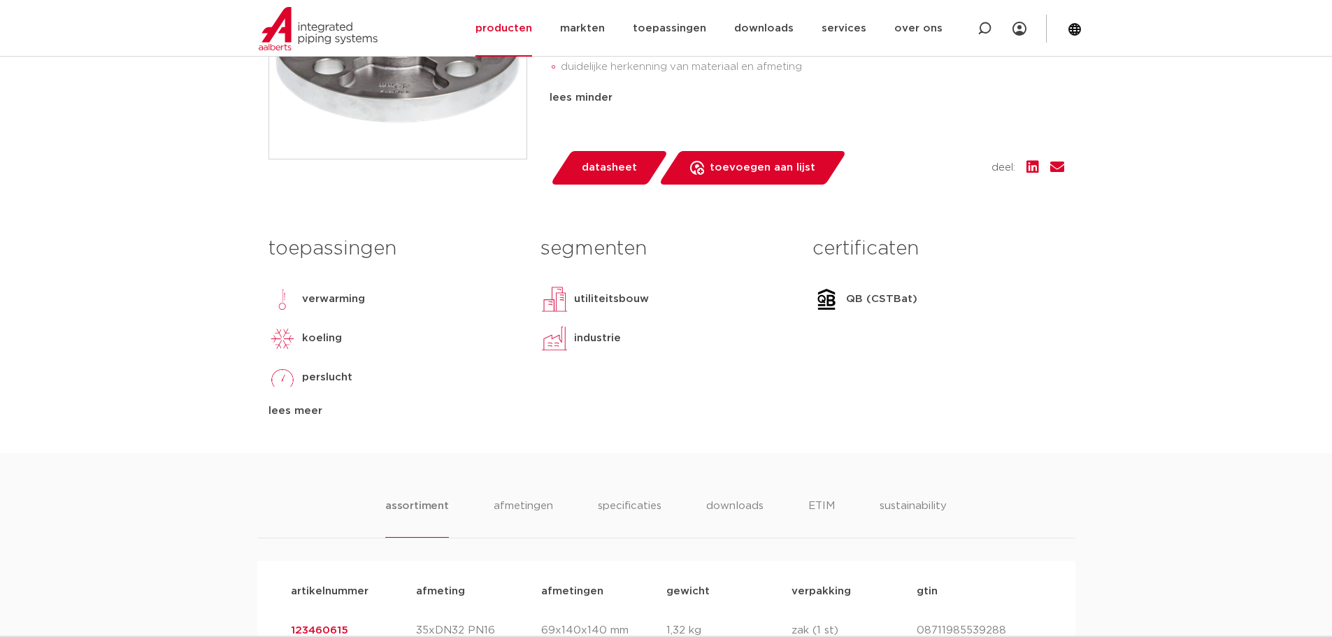
click at [278, 410] on div "lees meer" at bounding box center [394, 411] width 251 height 17
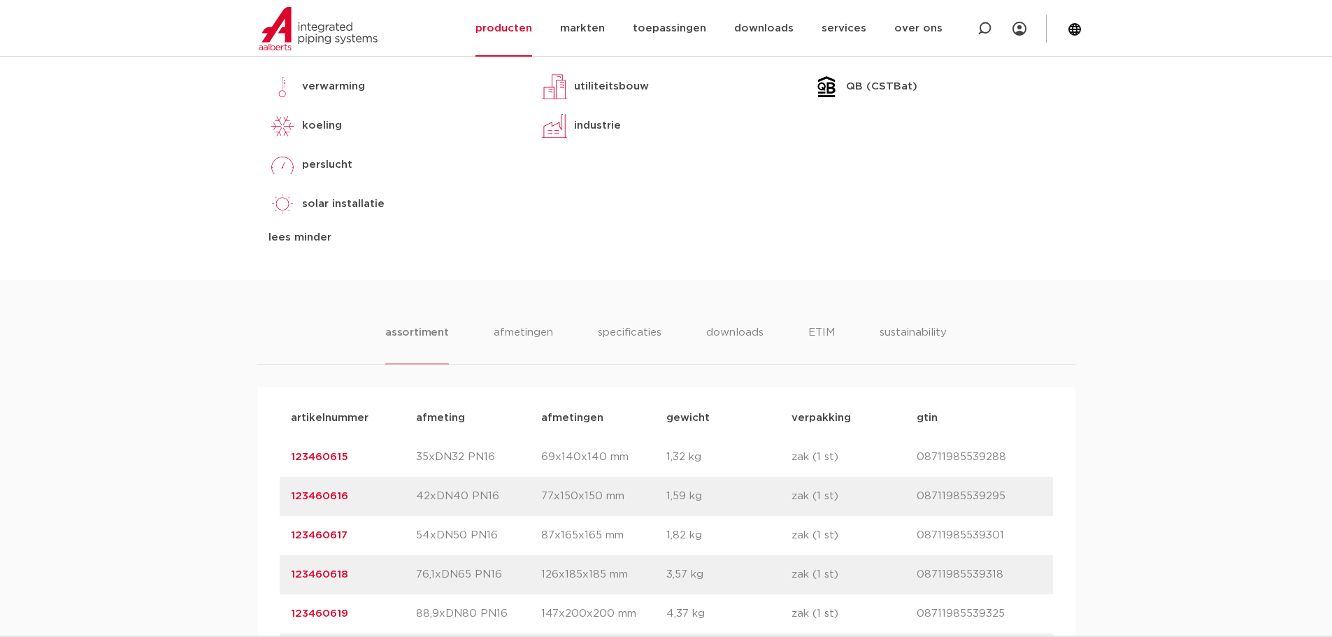
scroll to position [769, 0]
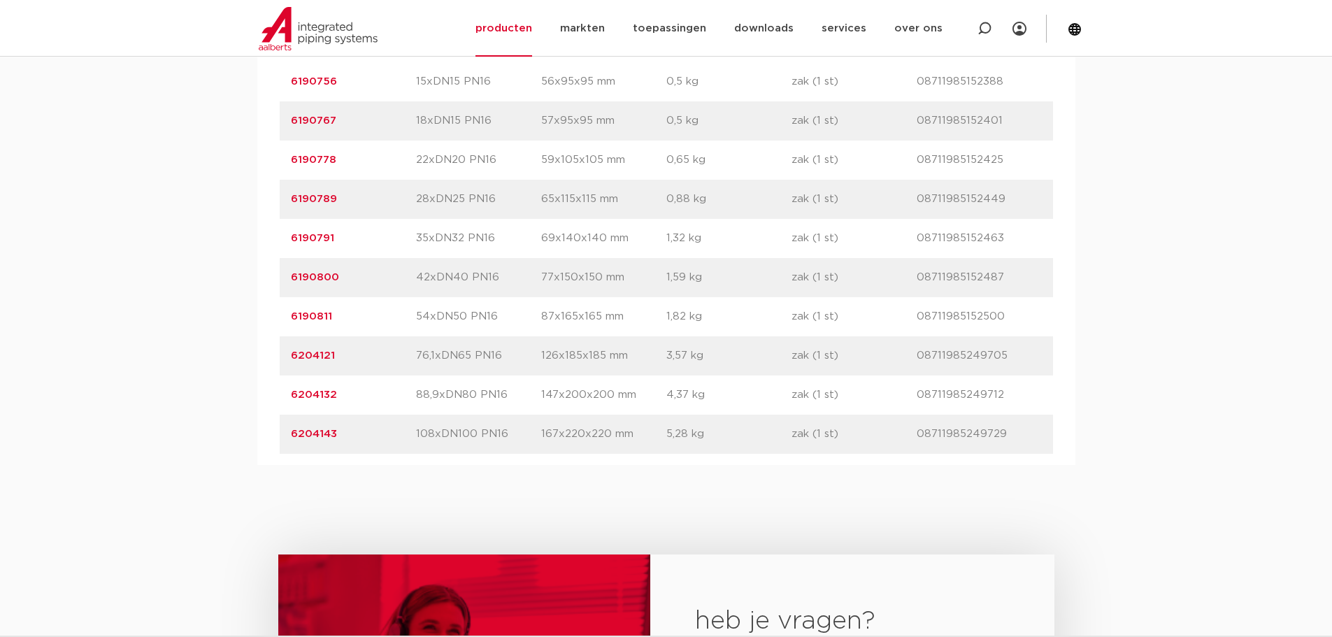
scroll to position [1119, 0]
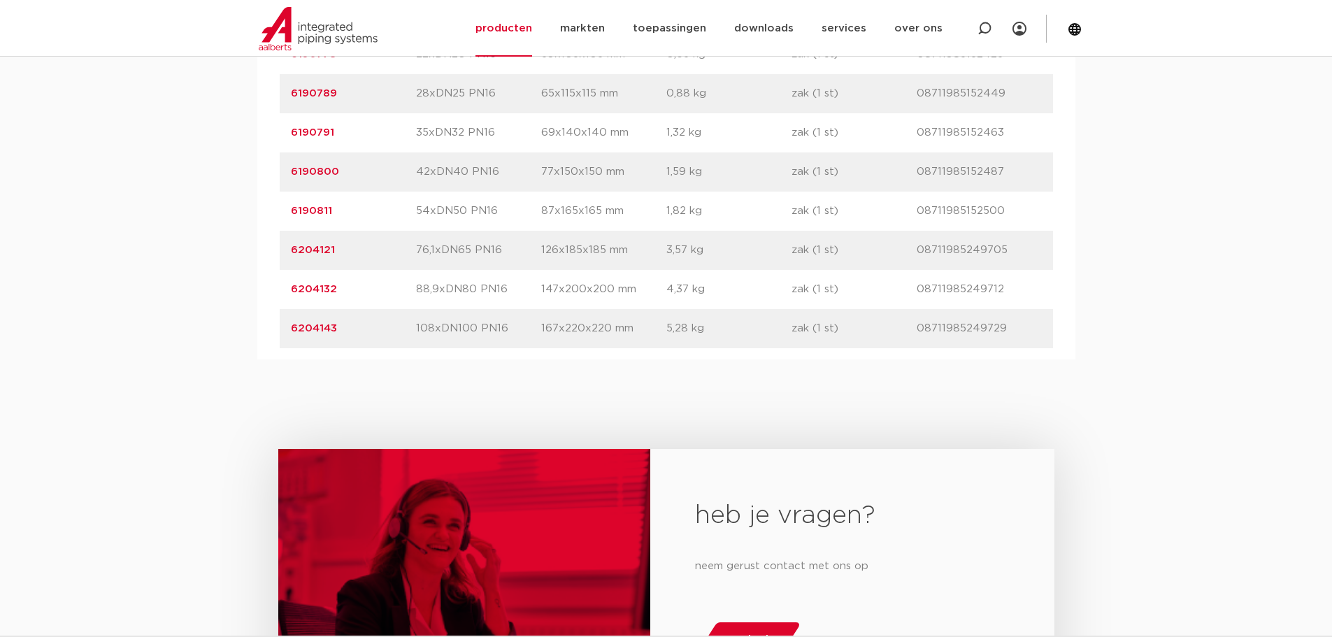
drag, startPoint x: 341, startPoint y: 247, endPoint x: 278, endPoint y: 256, distance: 64.3
click at [278, 256] on div "artikelnummer afmeting [GEOGRAPHIC_DATA] gewicht verpakking gtin artikelnummer …" at bounding box center [666, 132] width 818 height 453
copy link "6204121"
